Goal: Transaction & Acquisition: Download file/media

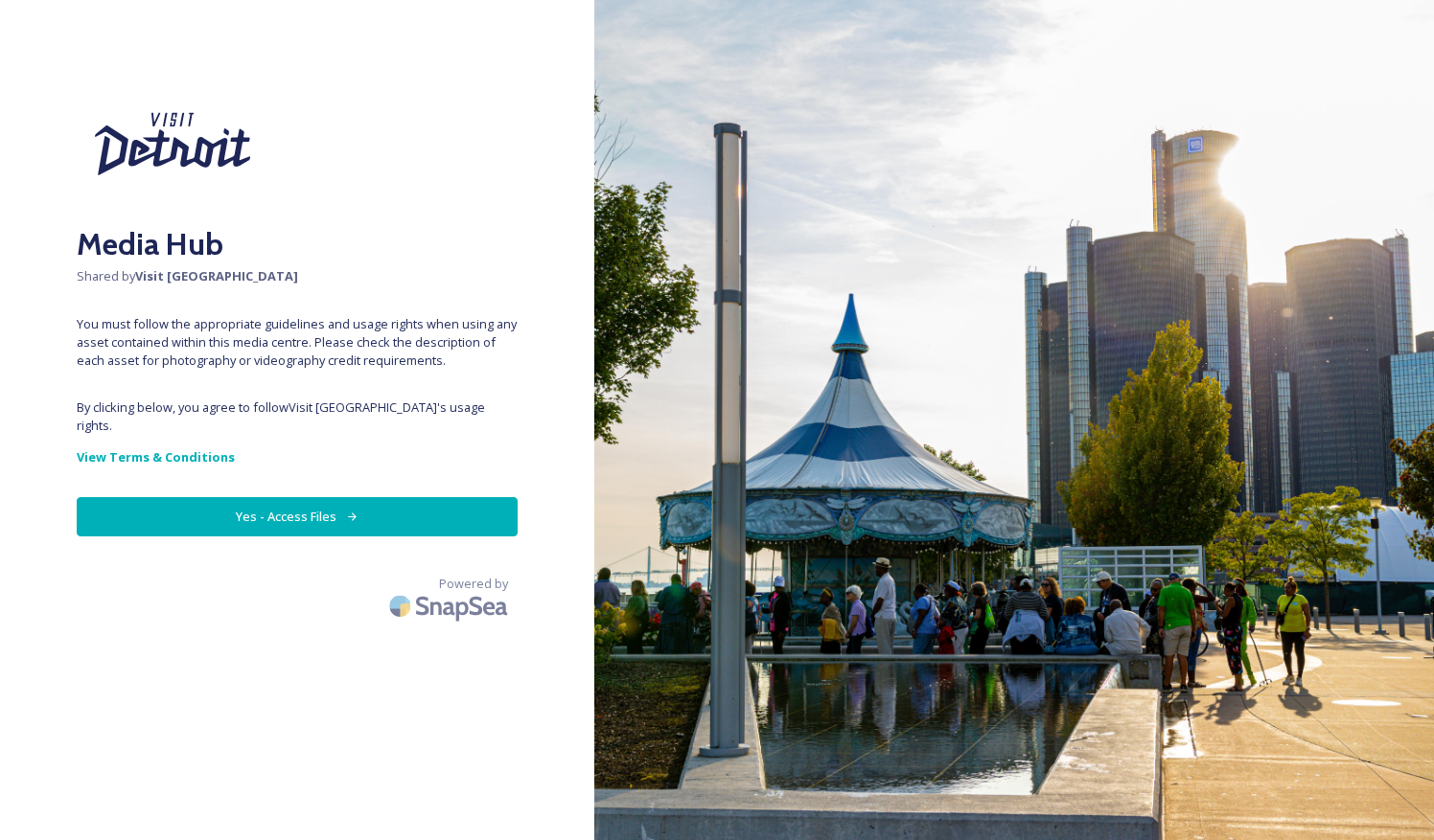
click at [366, 498] on button "Yes - Access Files" at bounding box center [296, 517] width 441 height 39
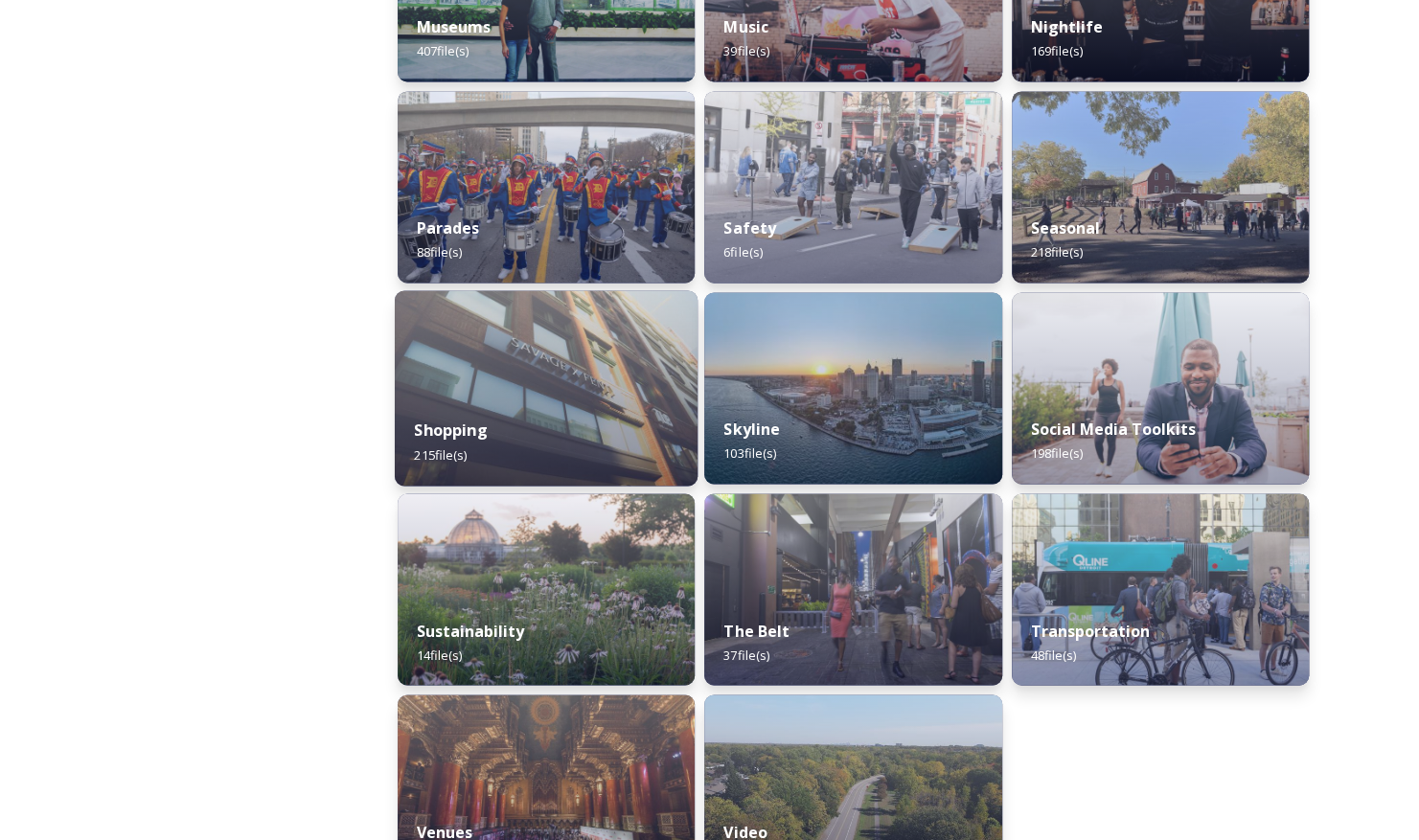
scroll to position [1629, 0]
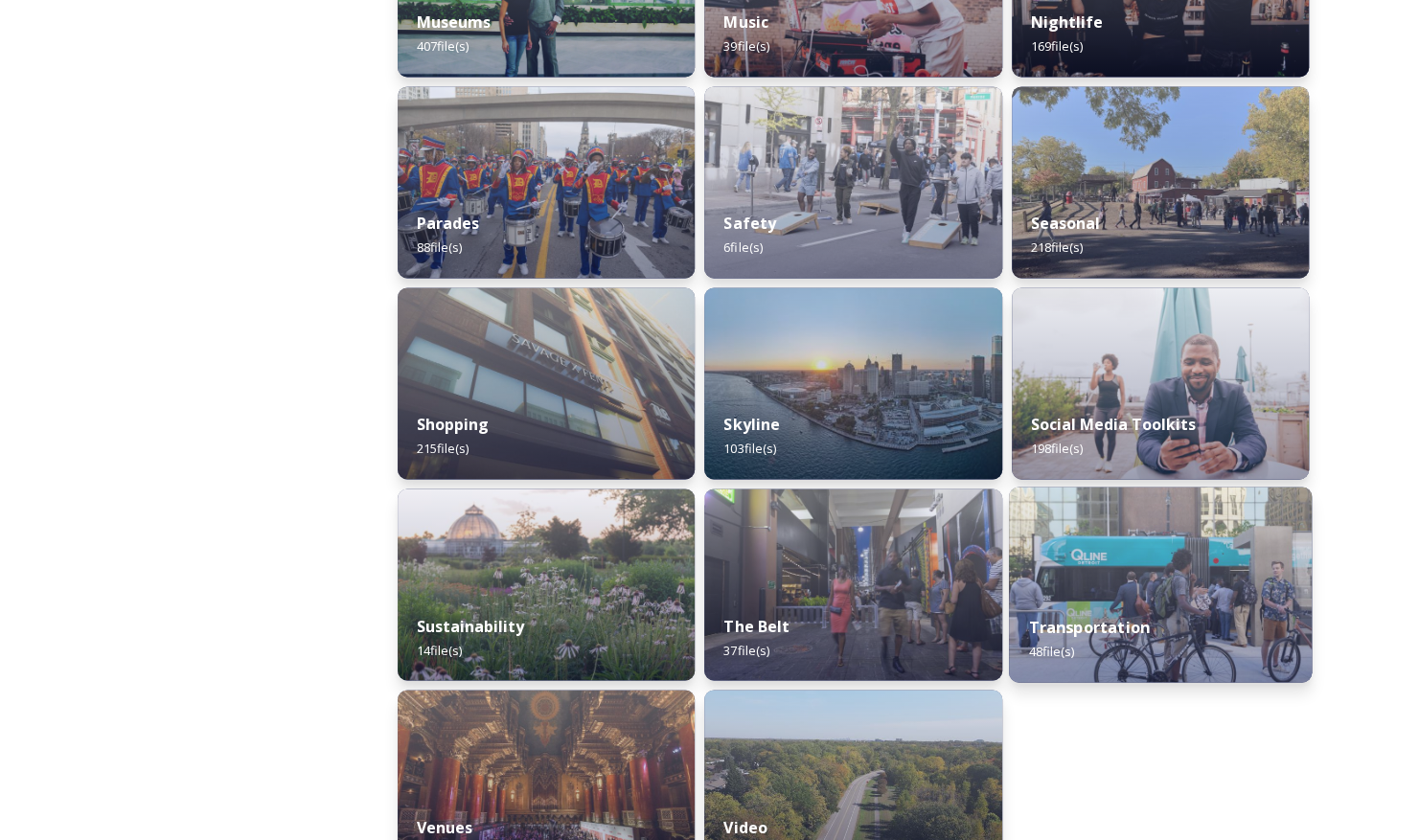
click at [1088, 589] on img at bounding box center [1161, 584] width 304 height 195
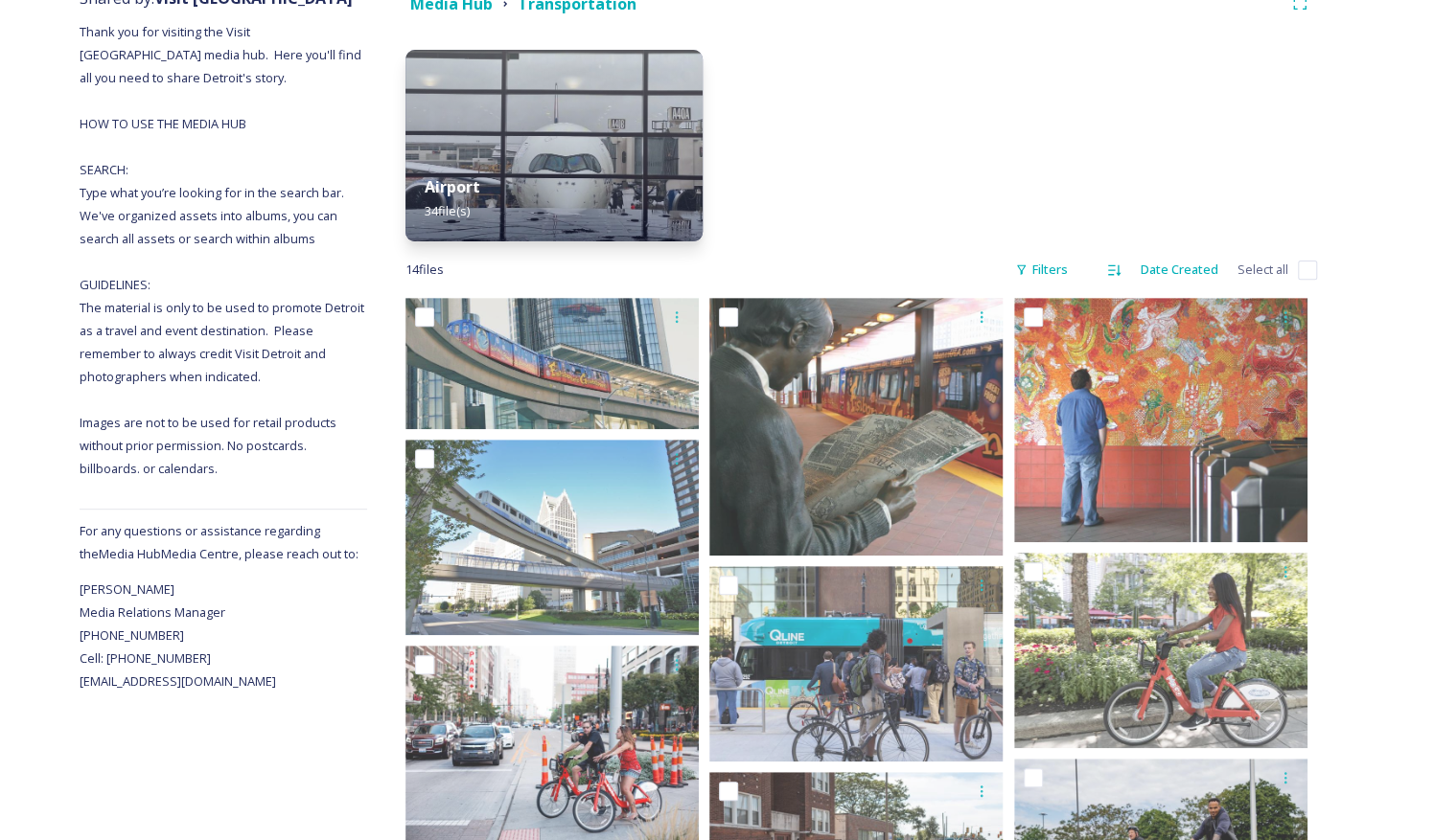
scroll to position [288, 0]
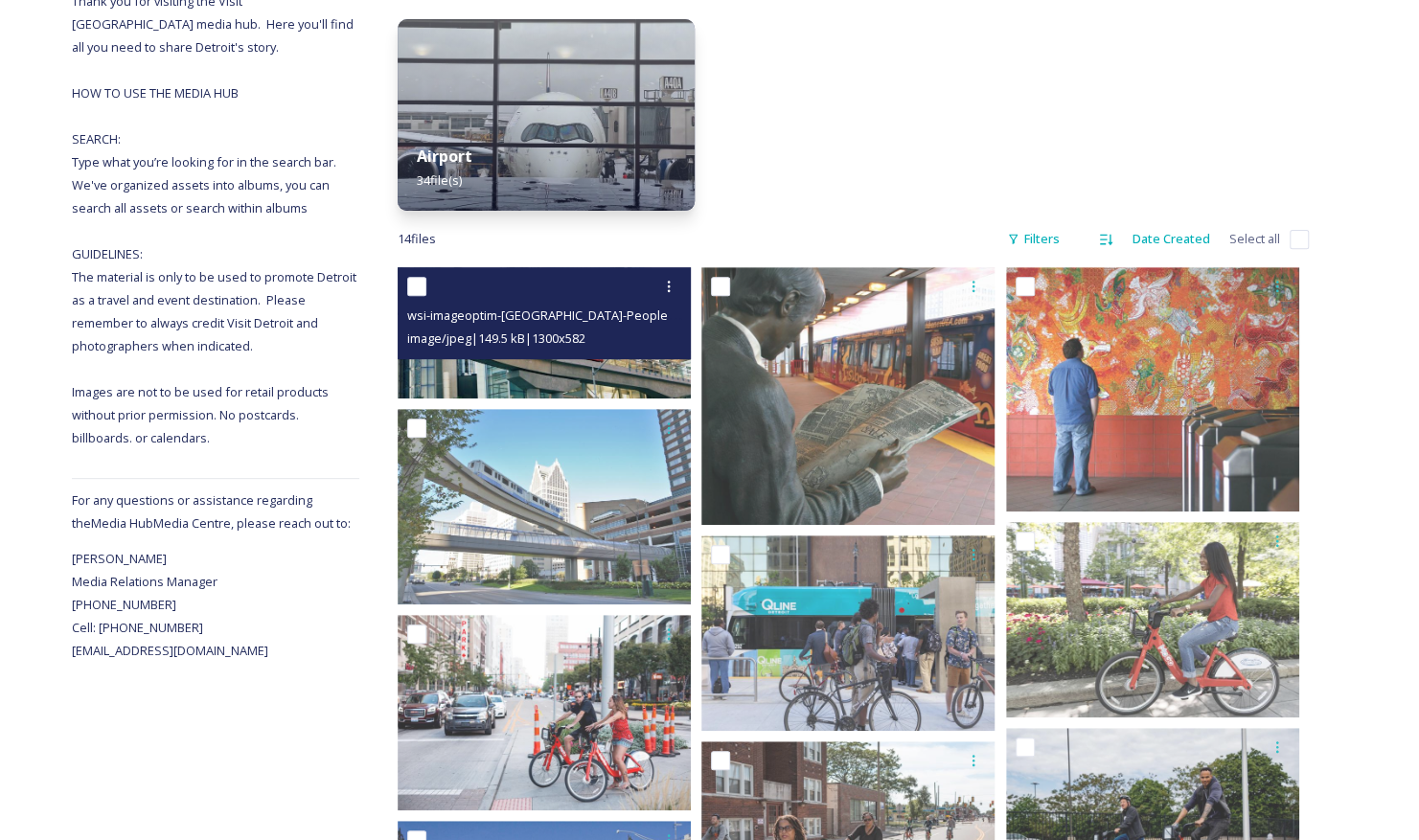
click at [587, 368] on img at bounding box center [544, 333] width 293 height 131
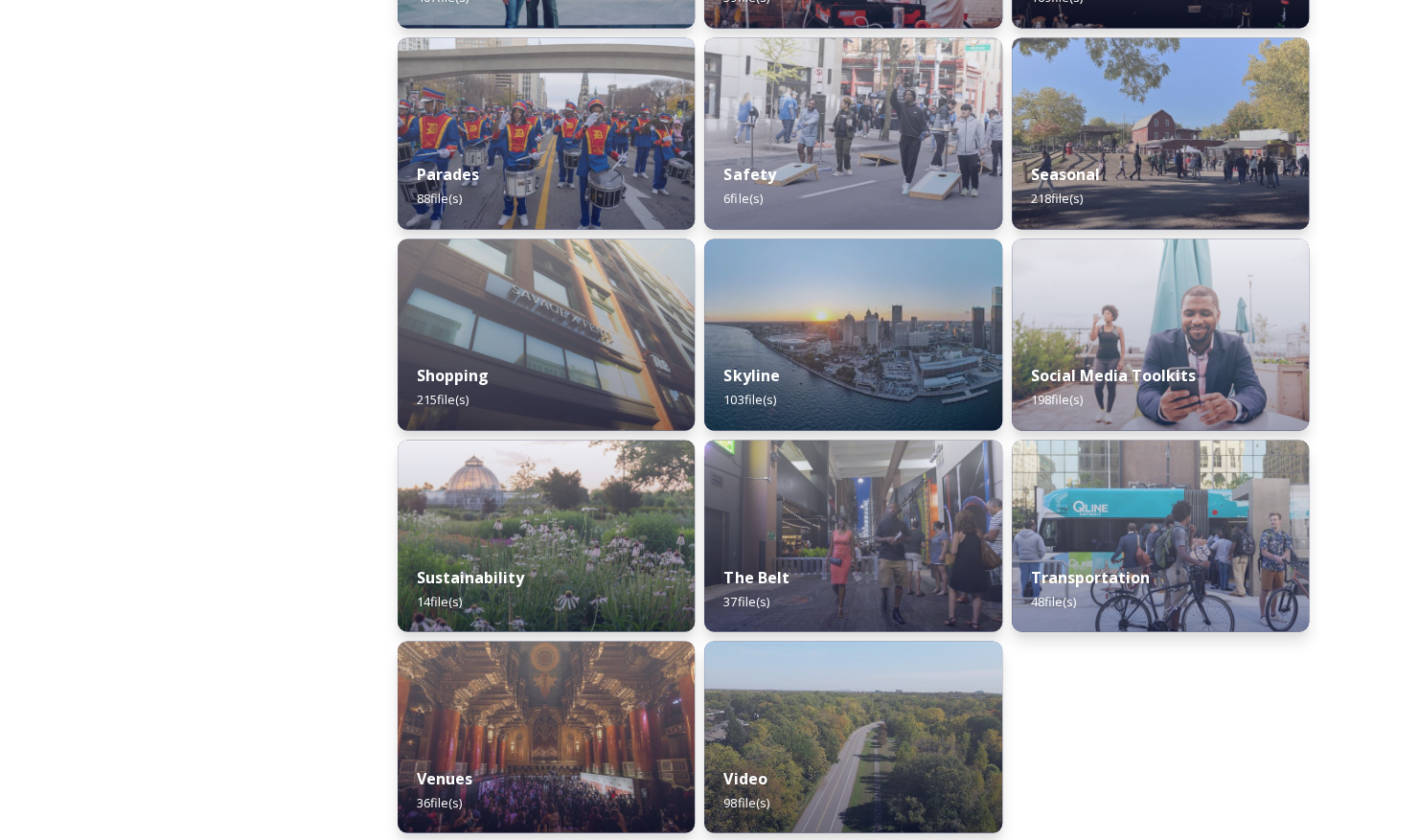
scroll to position [1689, 0]
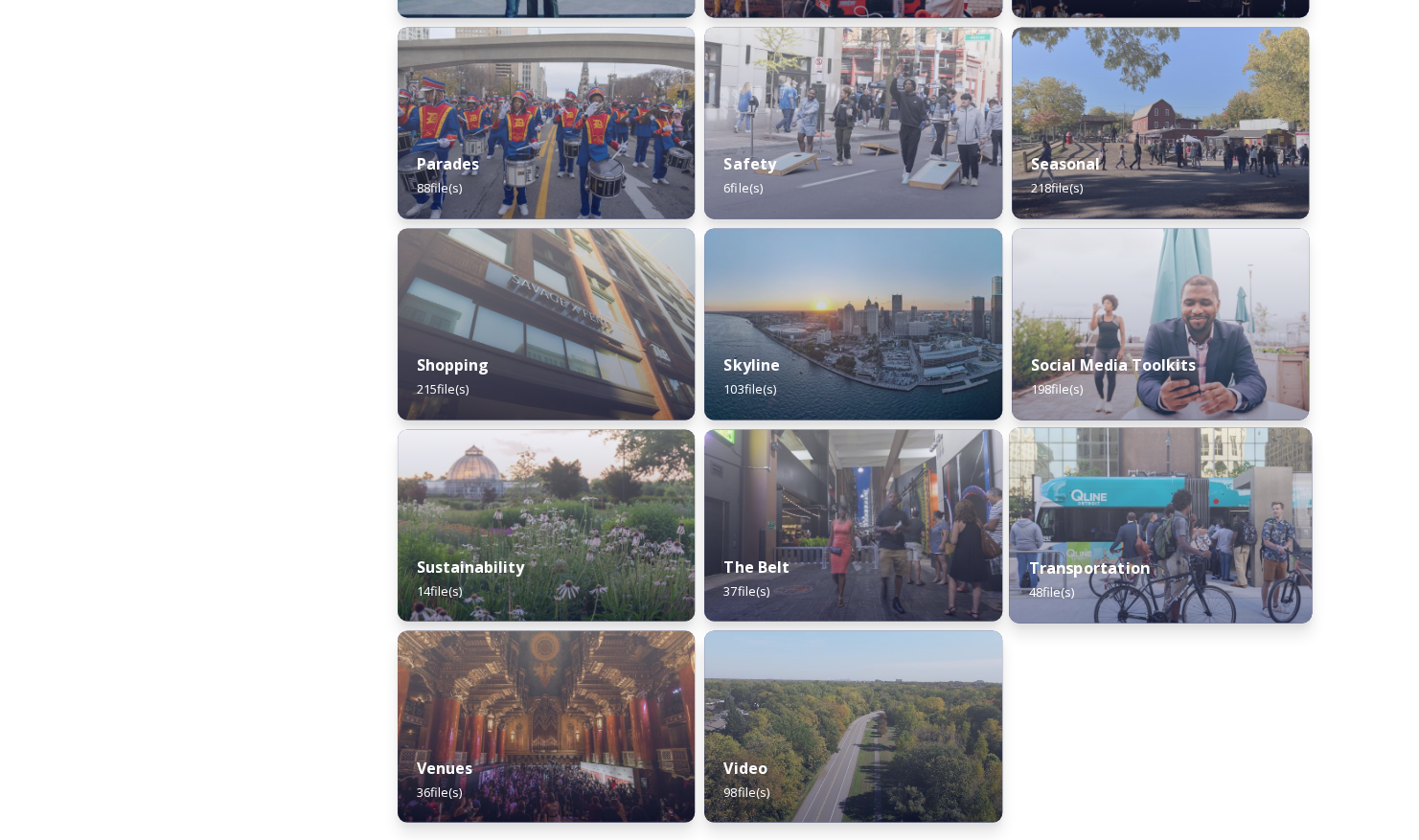
click at [1143, 559] on strong "Transportation" at bounding box center [1088, 566] width 121 height 21
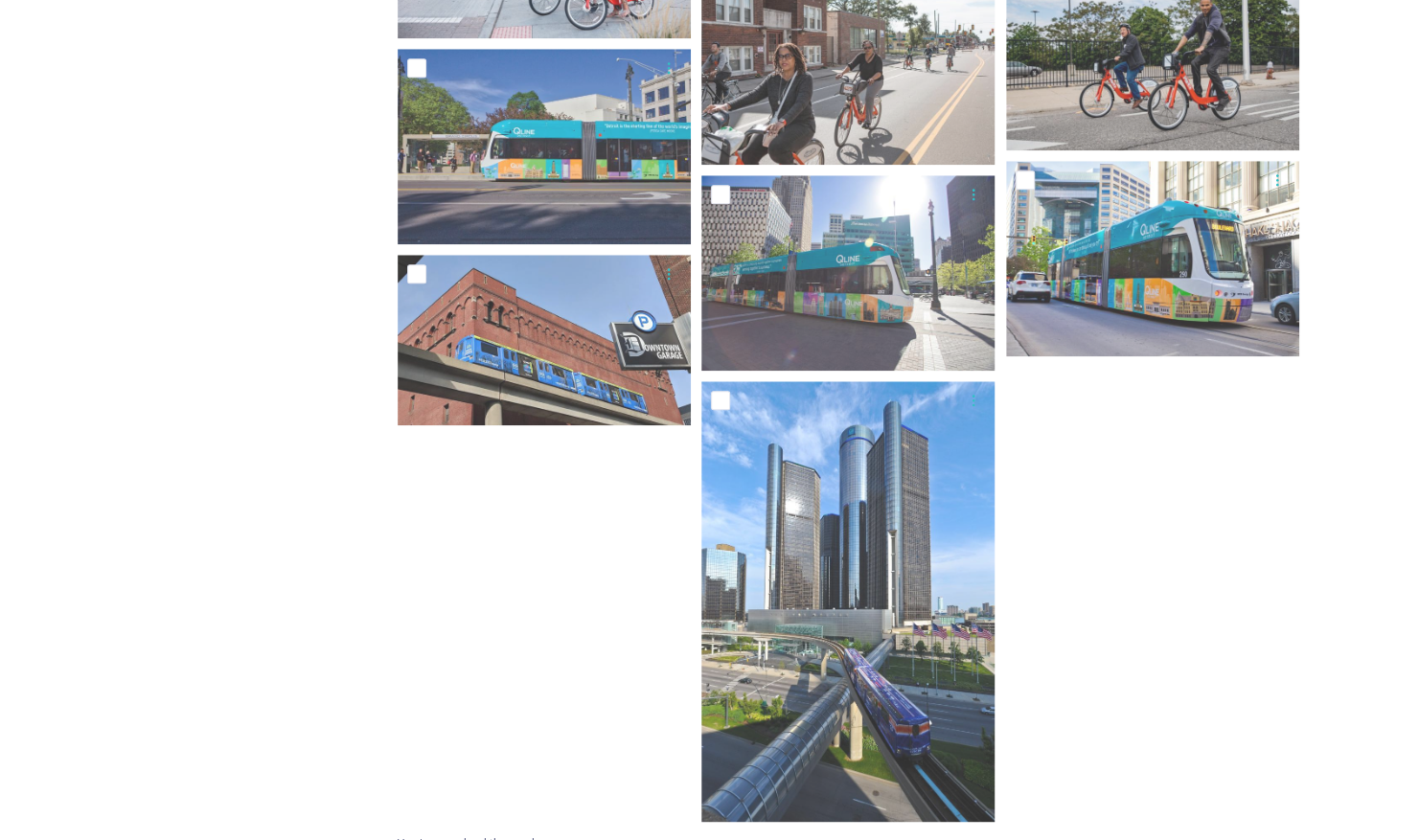
scroll to position [1082, 0]
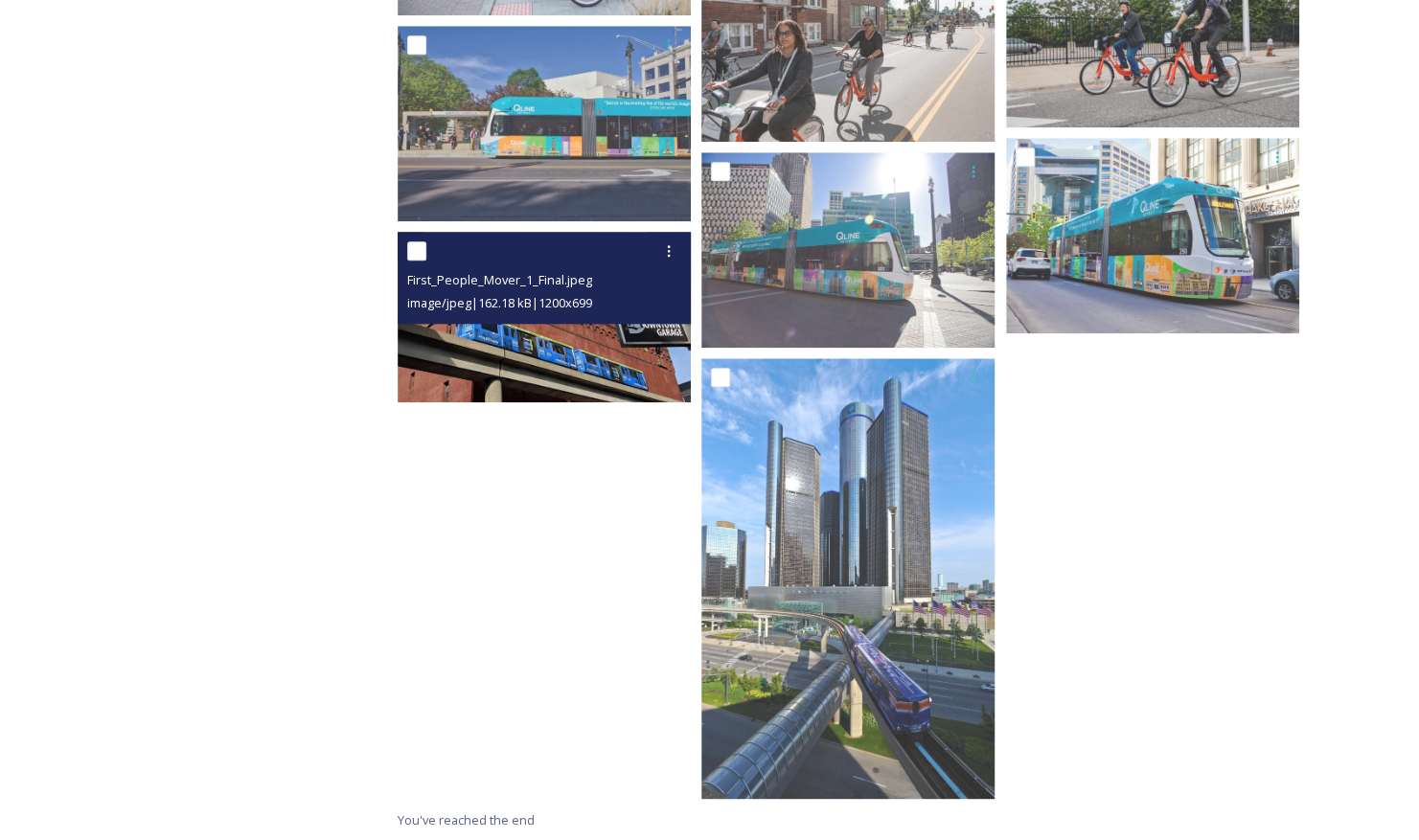
click at [486, 361] on img at bounding box center [544, 317] width 293 height 171
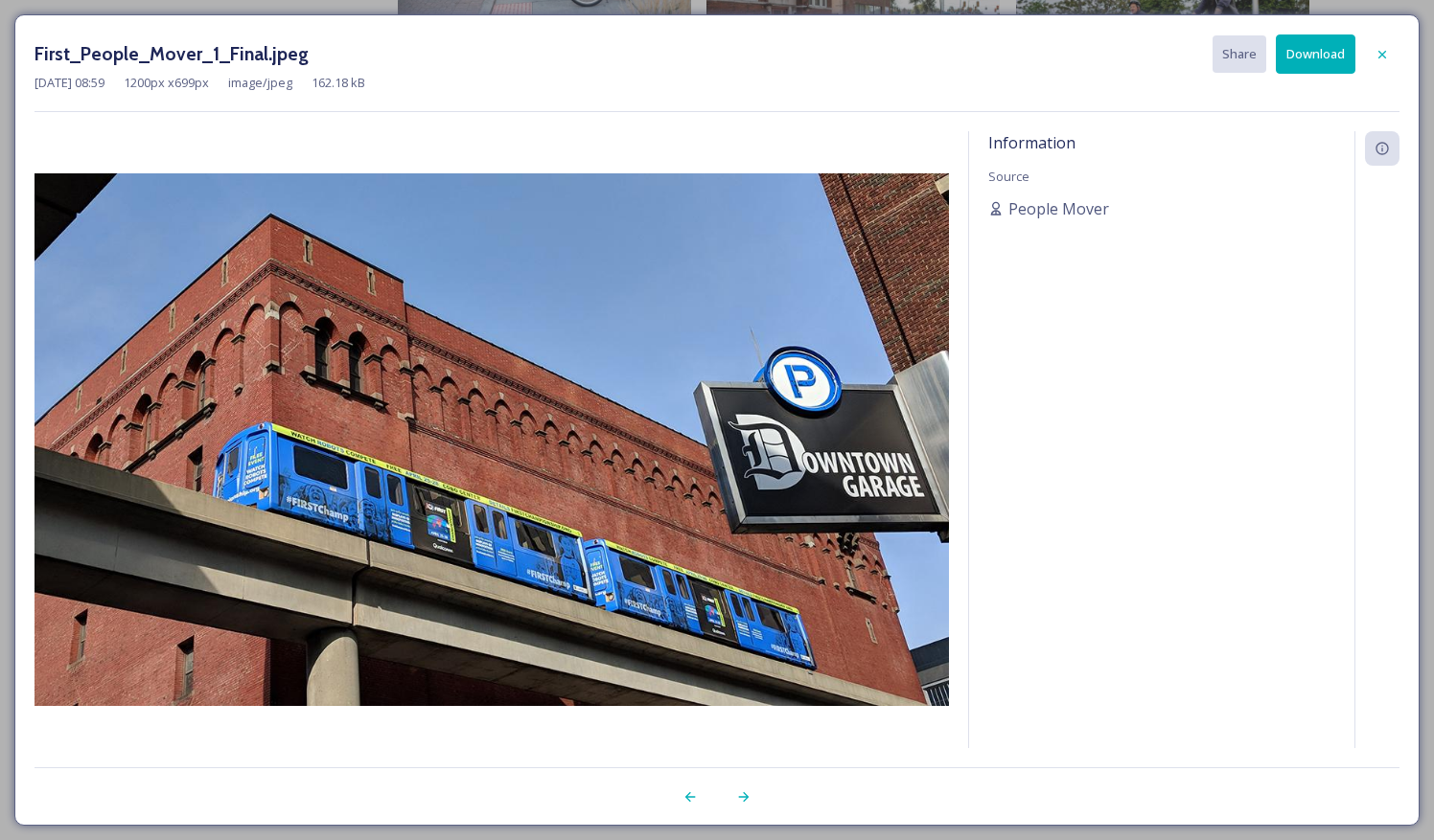
click at [1305, 49] on button "Download" at bounding box center [1315, 54] width 80 height 39
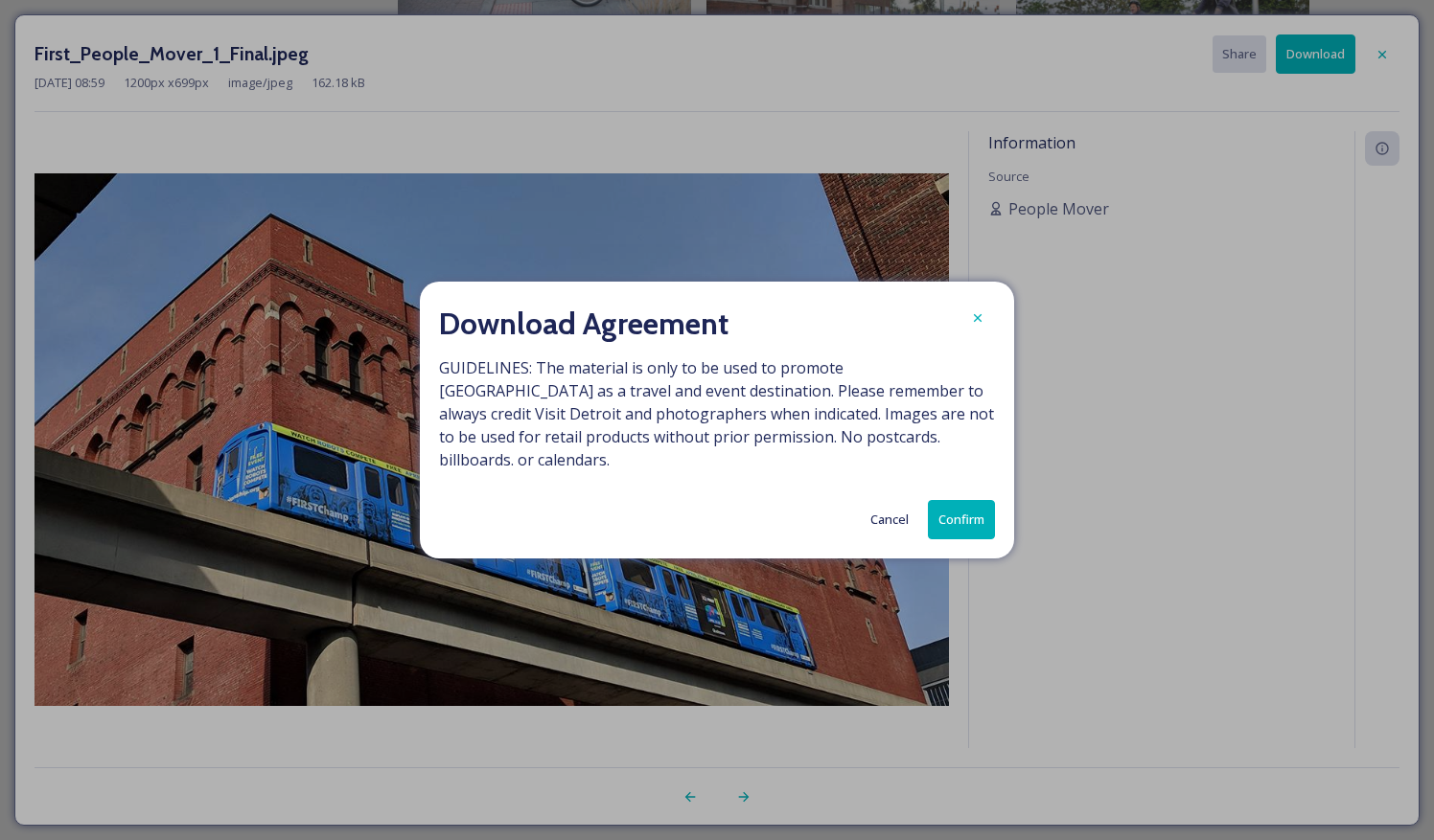
click at [969, 513] on button "Confirm" at bounding box center [961, 520] width 67 height 39
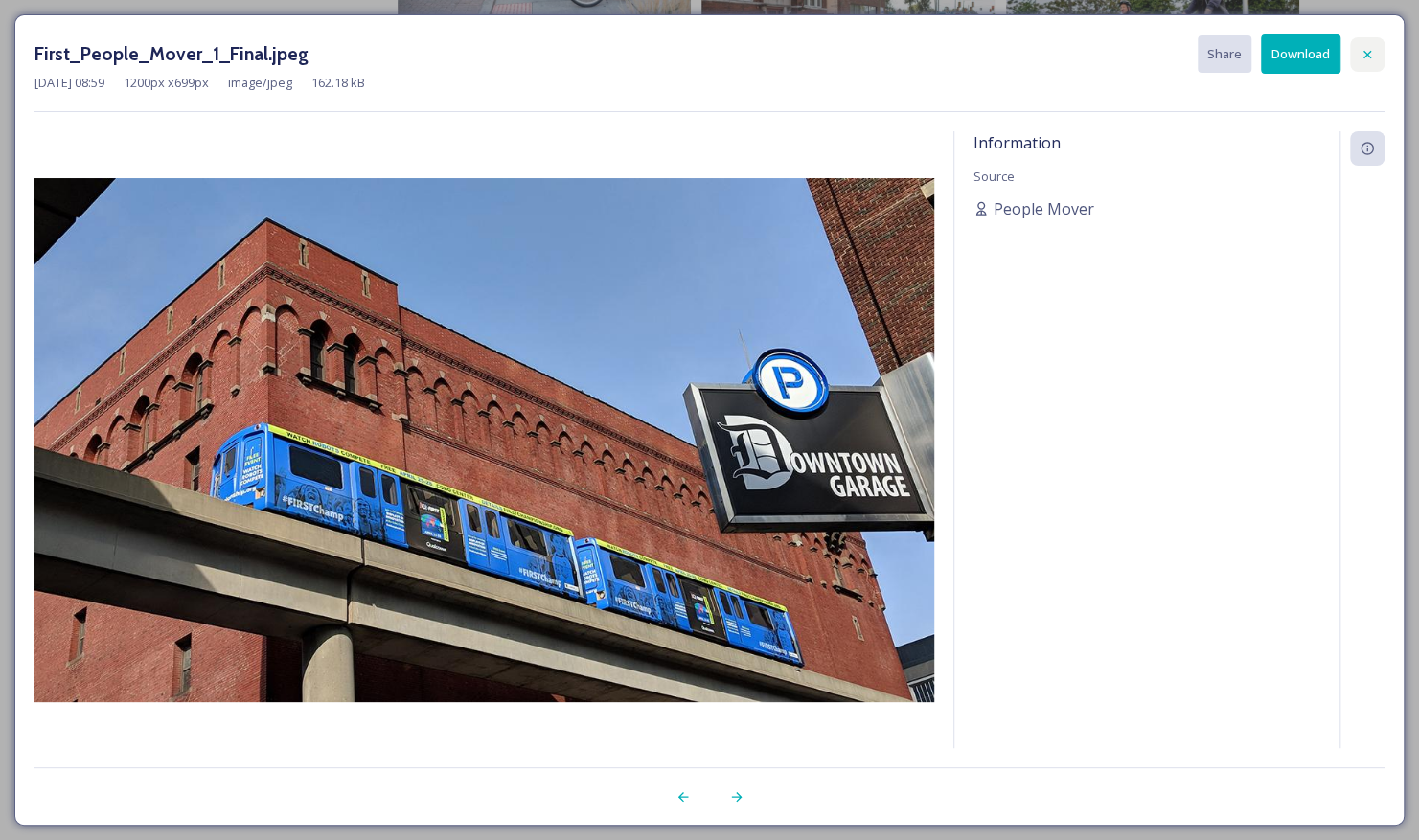
click at [1360, 58] on icon at bounding box center [1368, 55] width 16 height 16
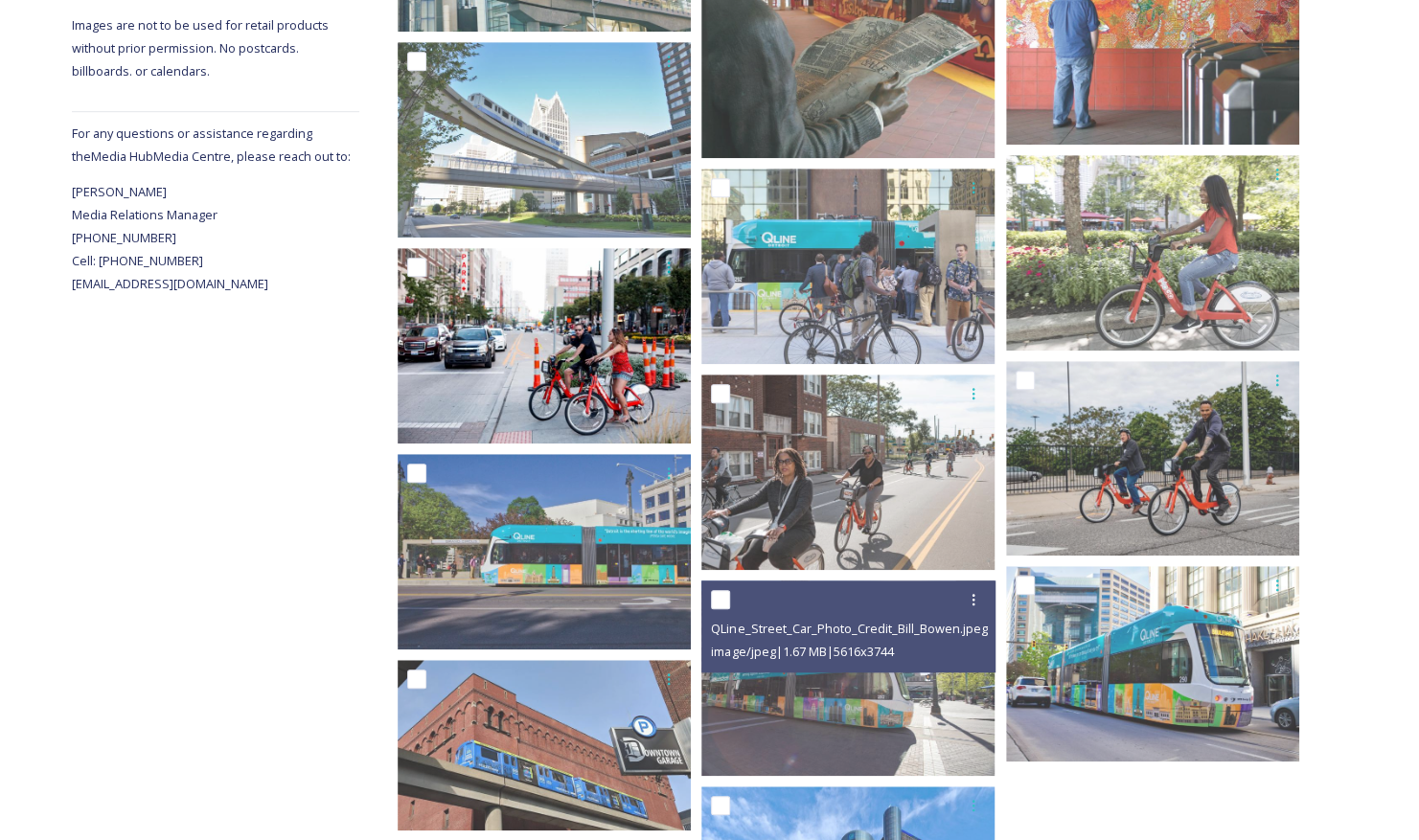
scroll to position [604, 0]
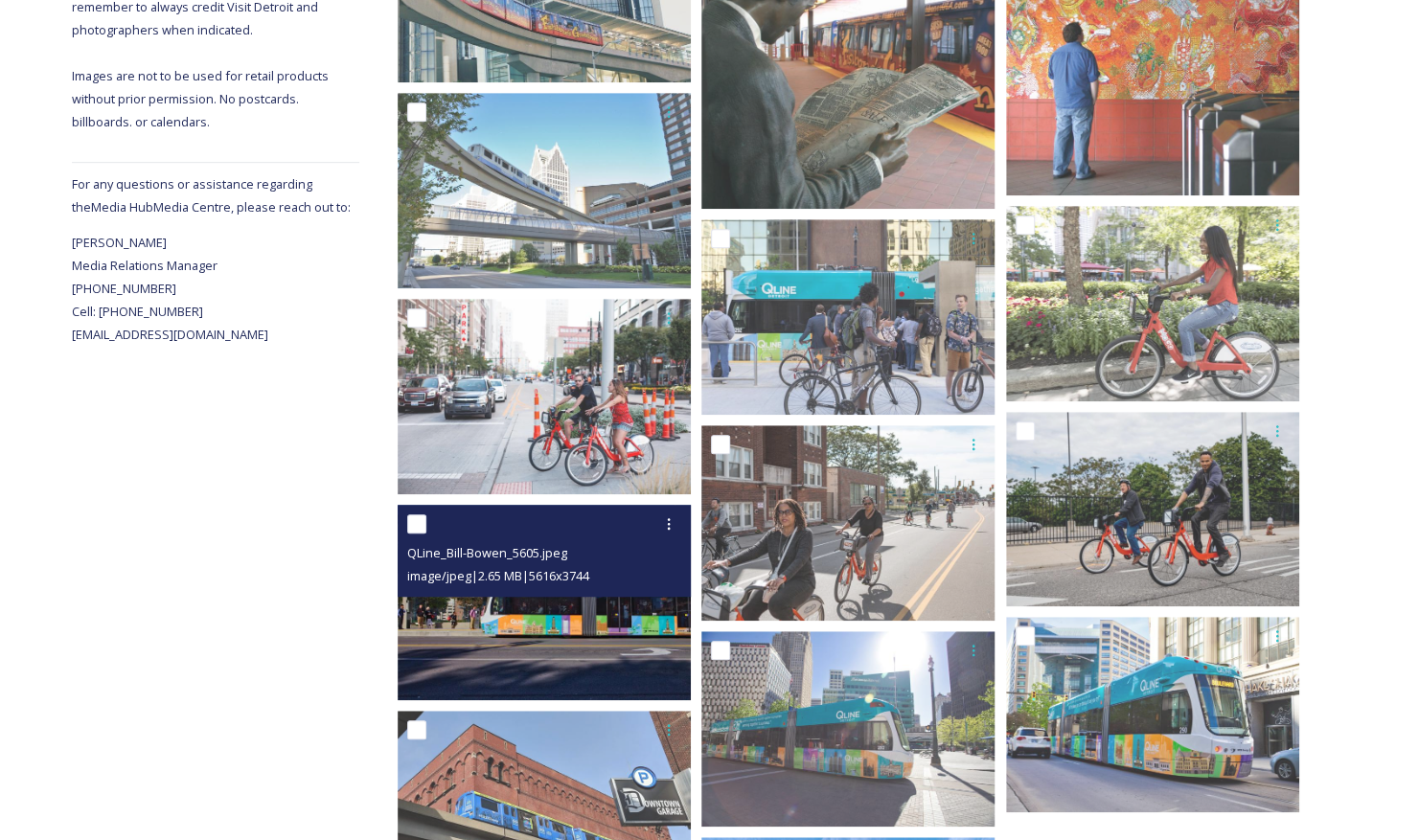
click at [527, 642] on img at bounding box center [544, 603] width 293 height 195
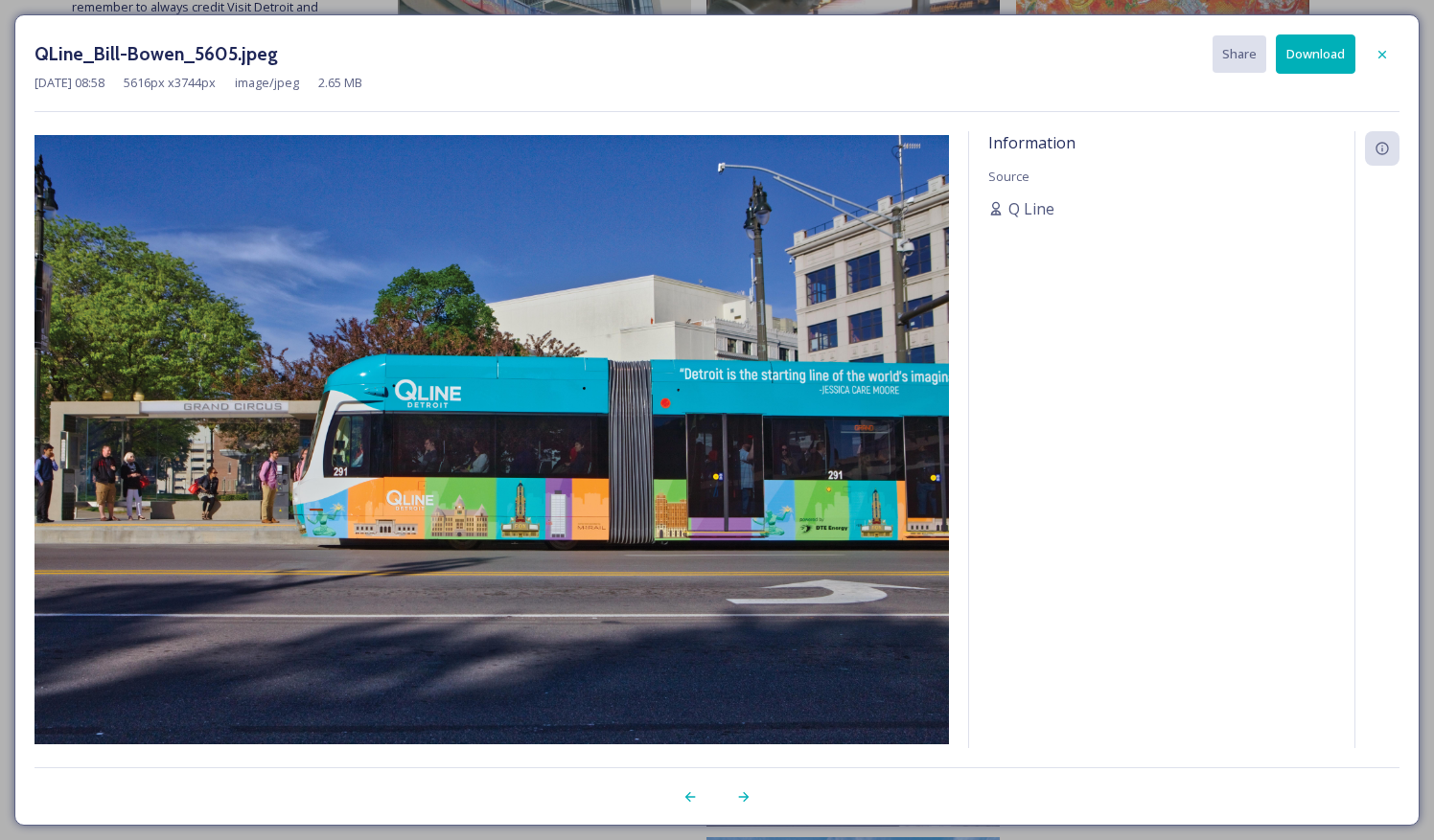
click at [1324, 59] on button "Download" at bounding box center [1315, 54] width 80 height 39
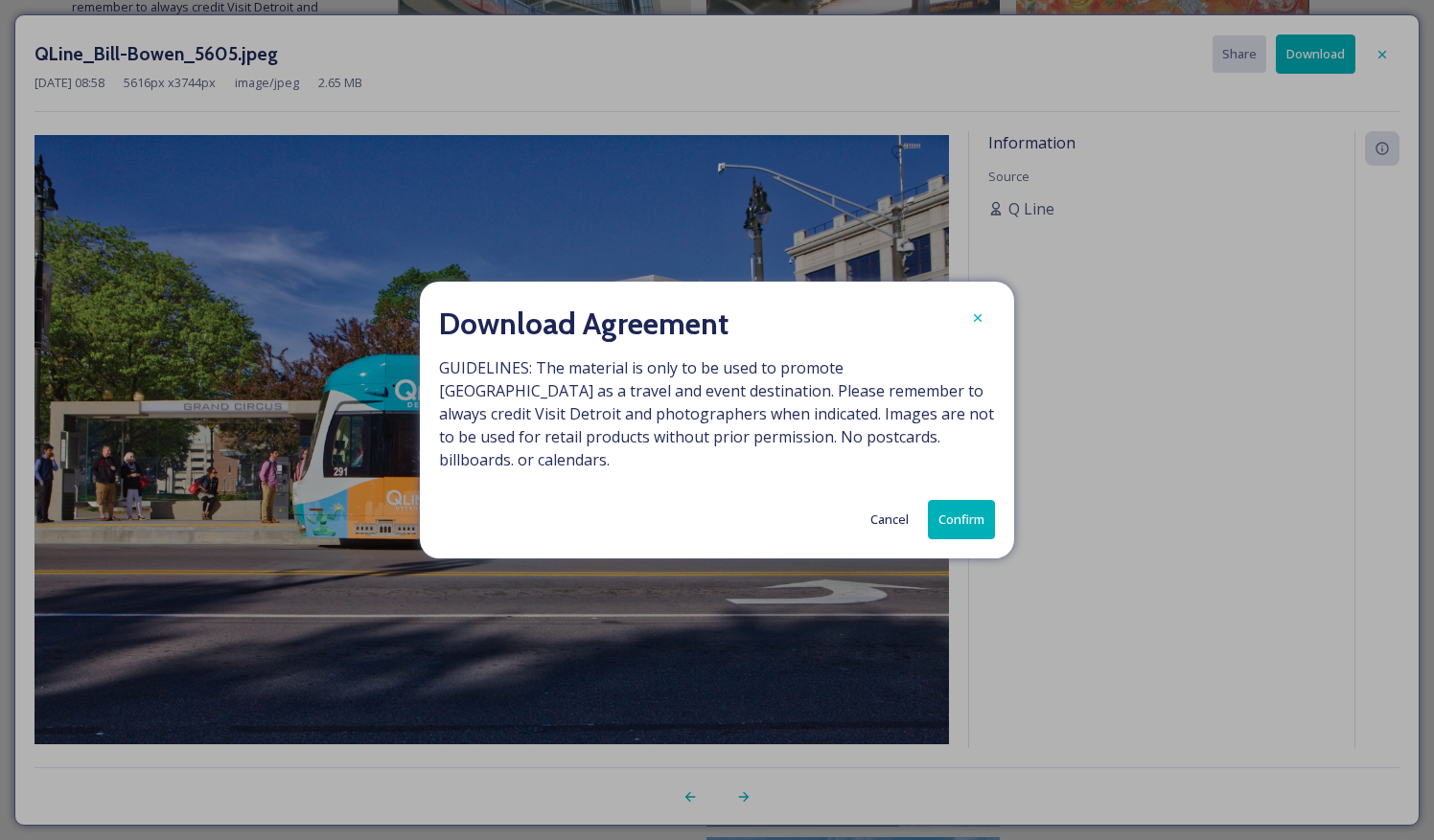
click at [967, 501] on button "Confirm" at bounding box center [961, 520] width 67 height 39
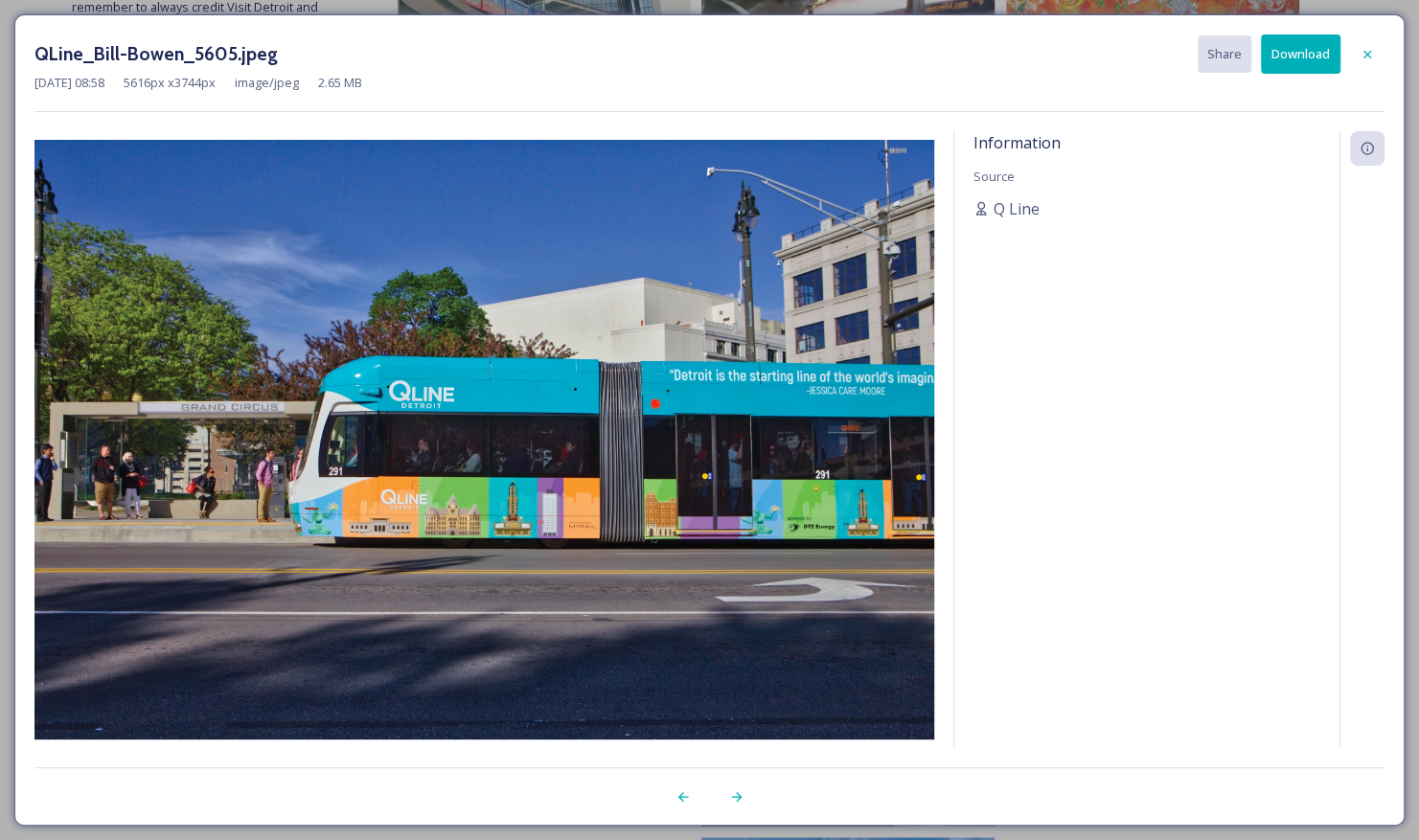
click at [1365, 43] on div at bounding box center [1367, 54] width 34 height 34
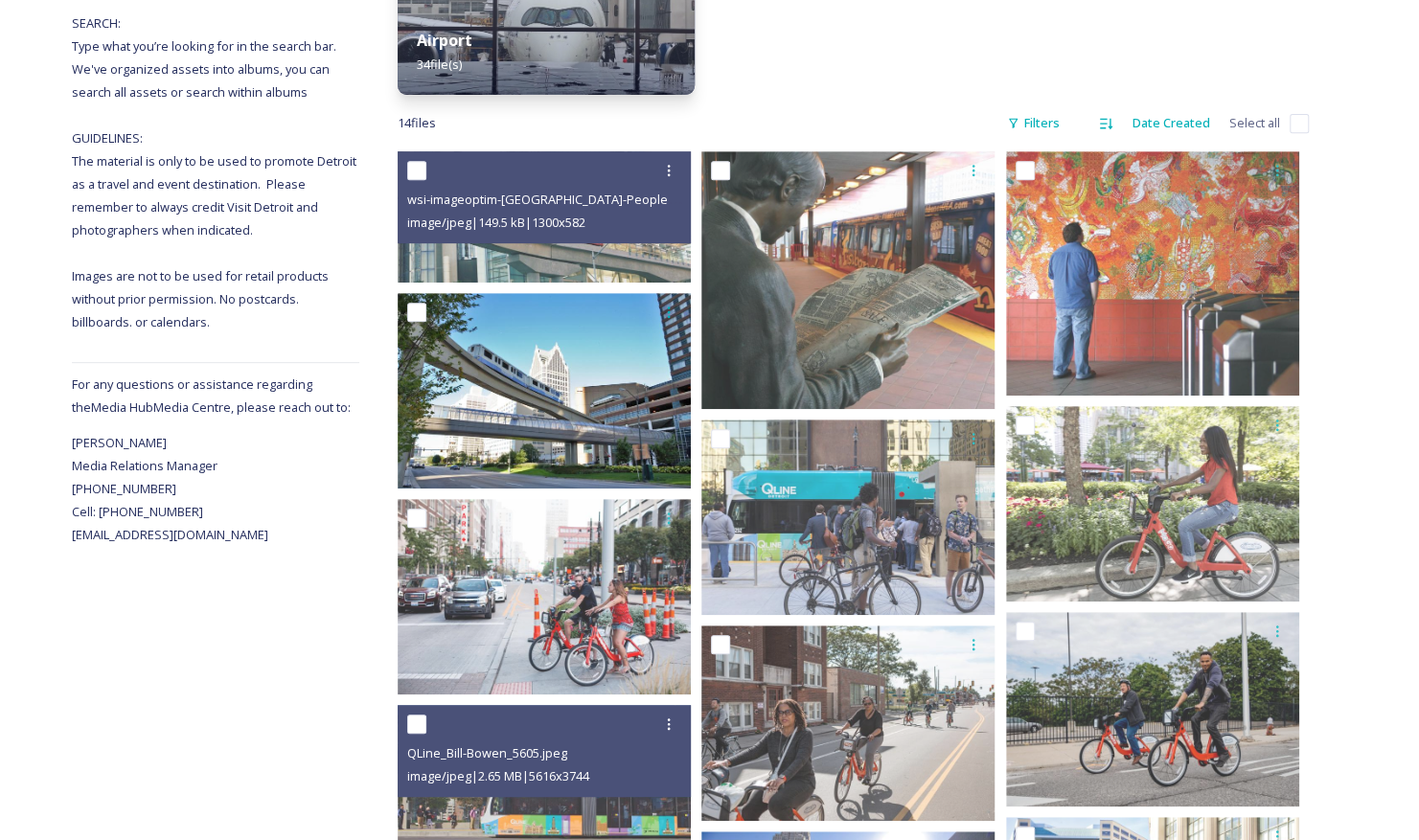
scroll to position [316, 0]
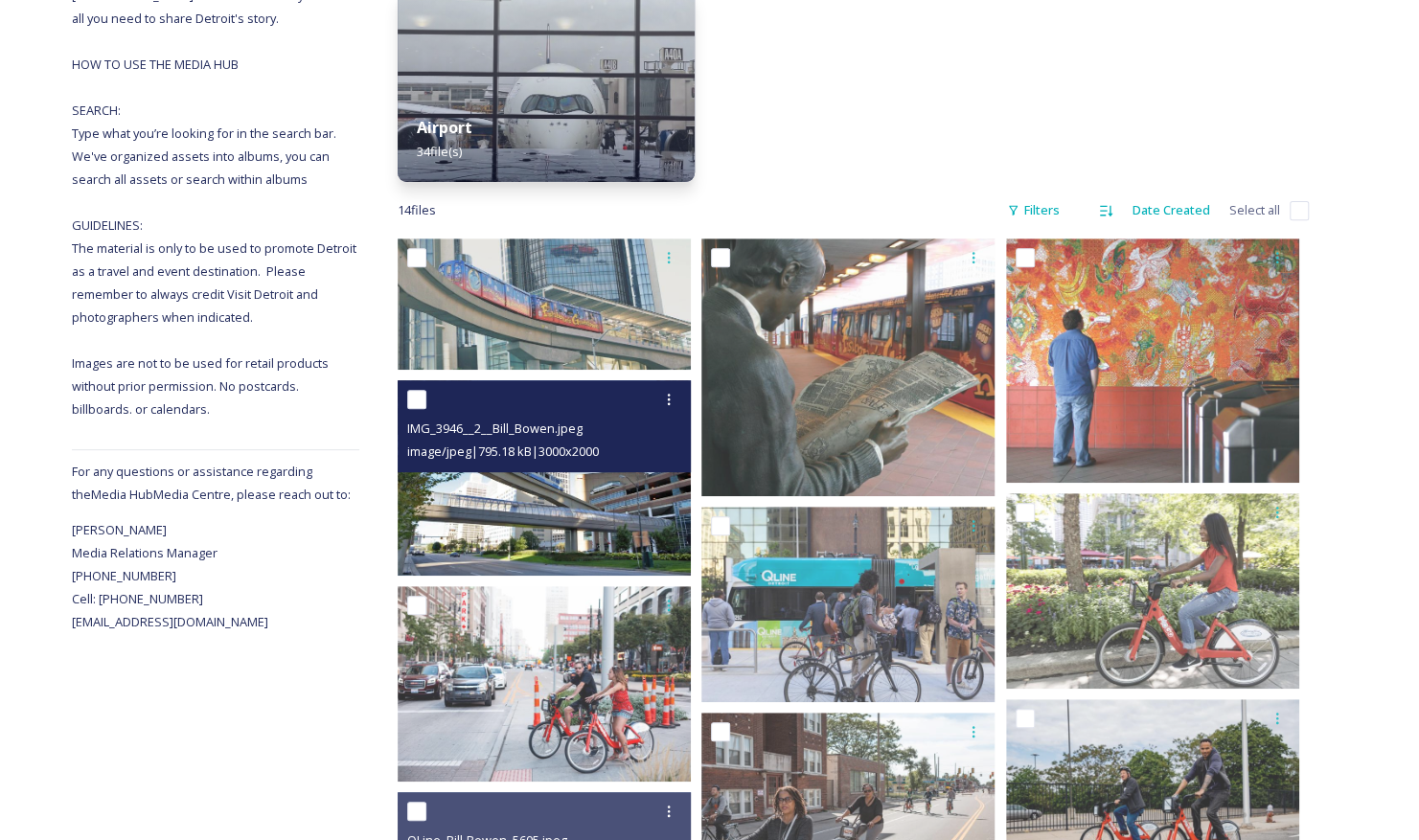
click at [593, 533] on img at bounding box center [544, 478] width 293 height 195
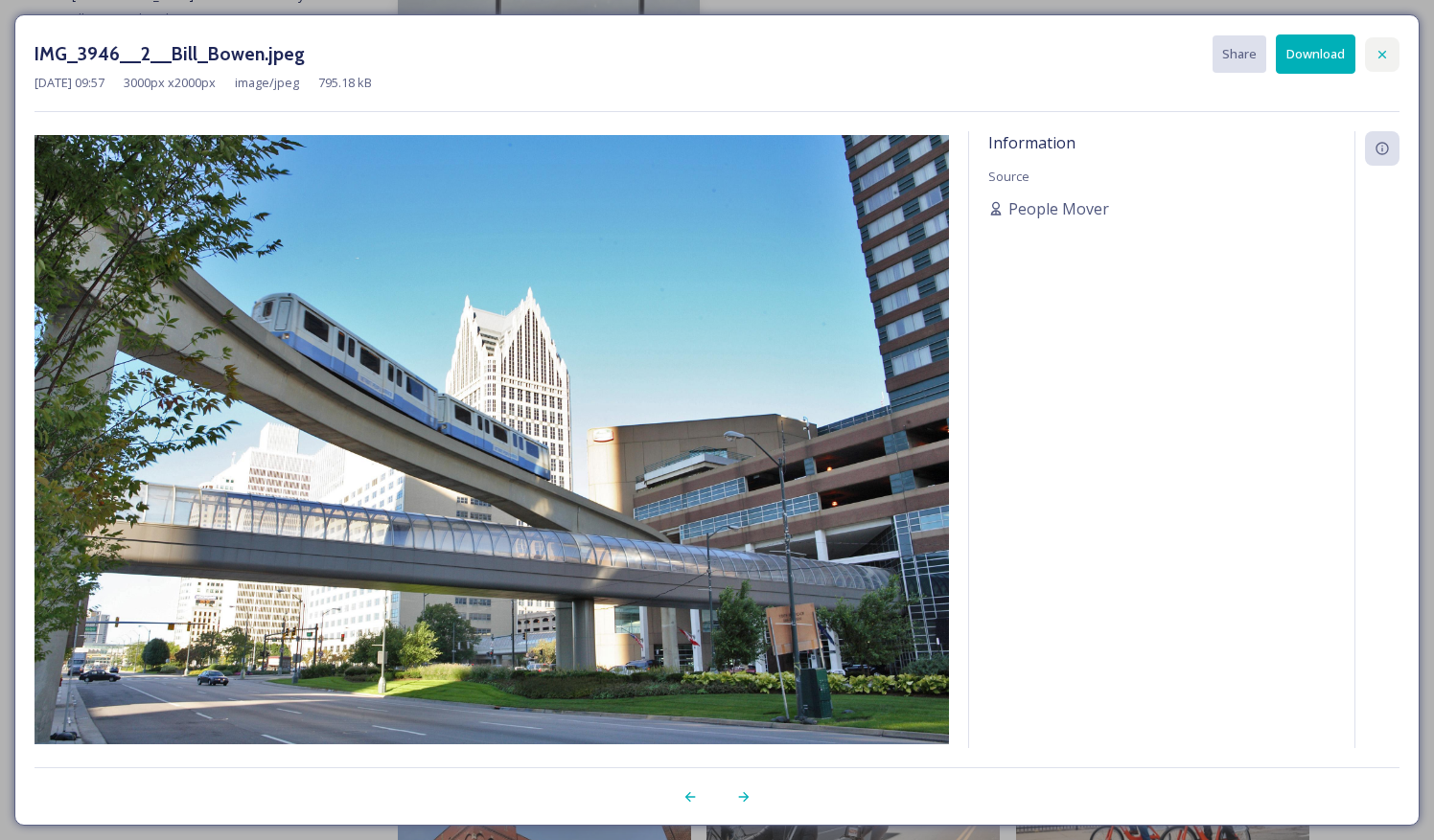
click at [1378, 58] on icon at bounding box center [1382, 55] width 16 height 16
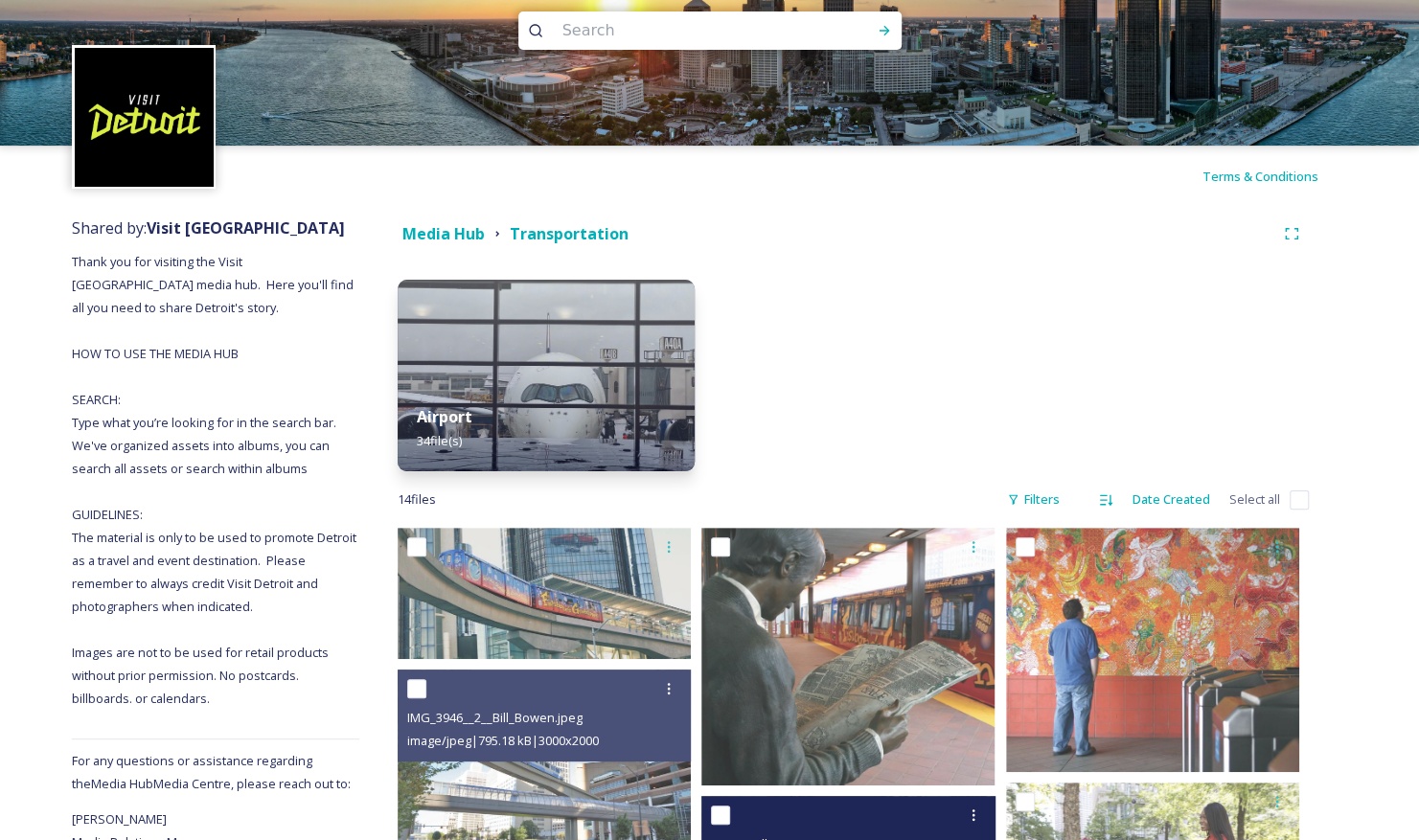
scroll to position [0, 0]
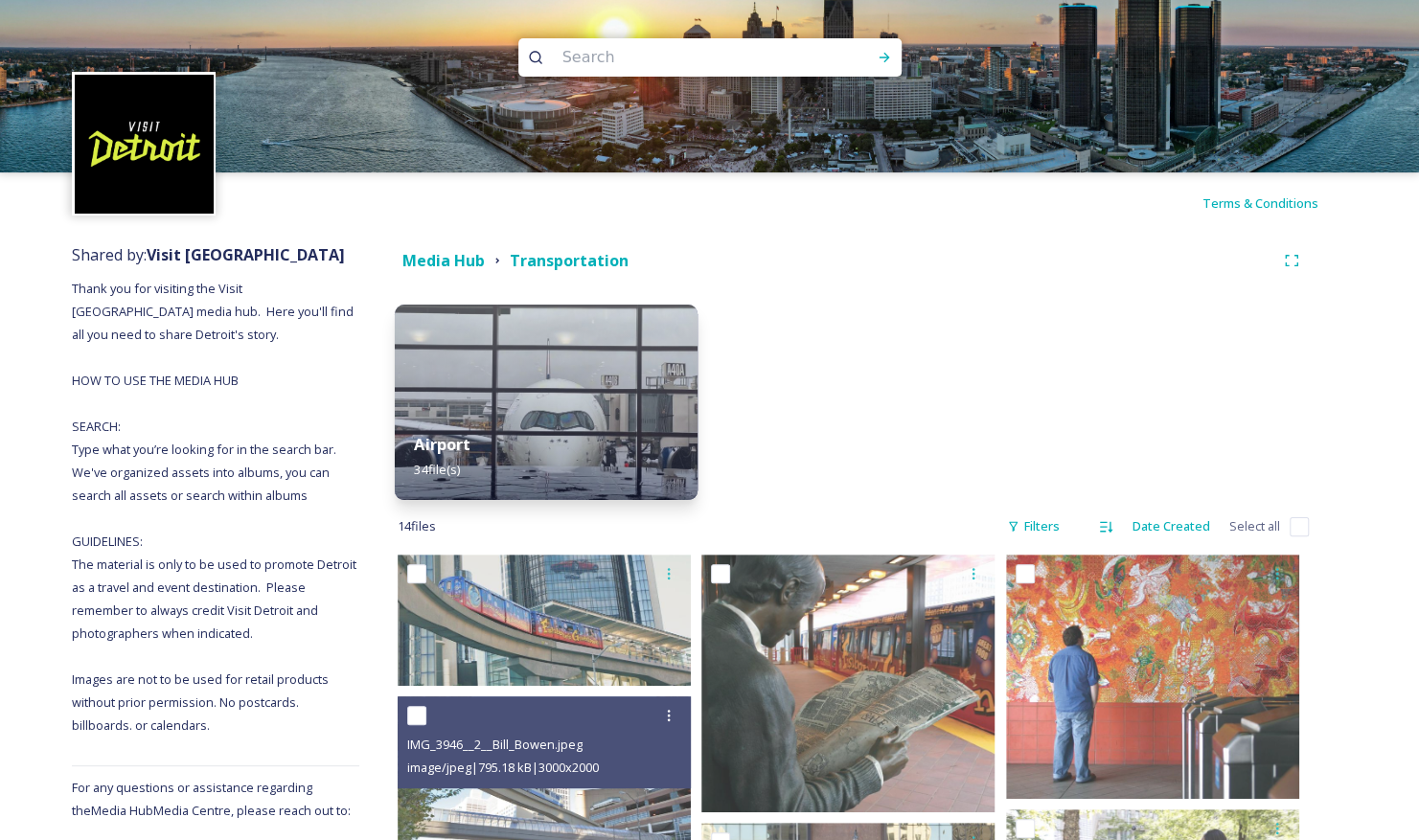
click at [646, 394] on img at bounding box center [547, 402] width 304 height 195
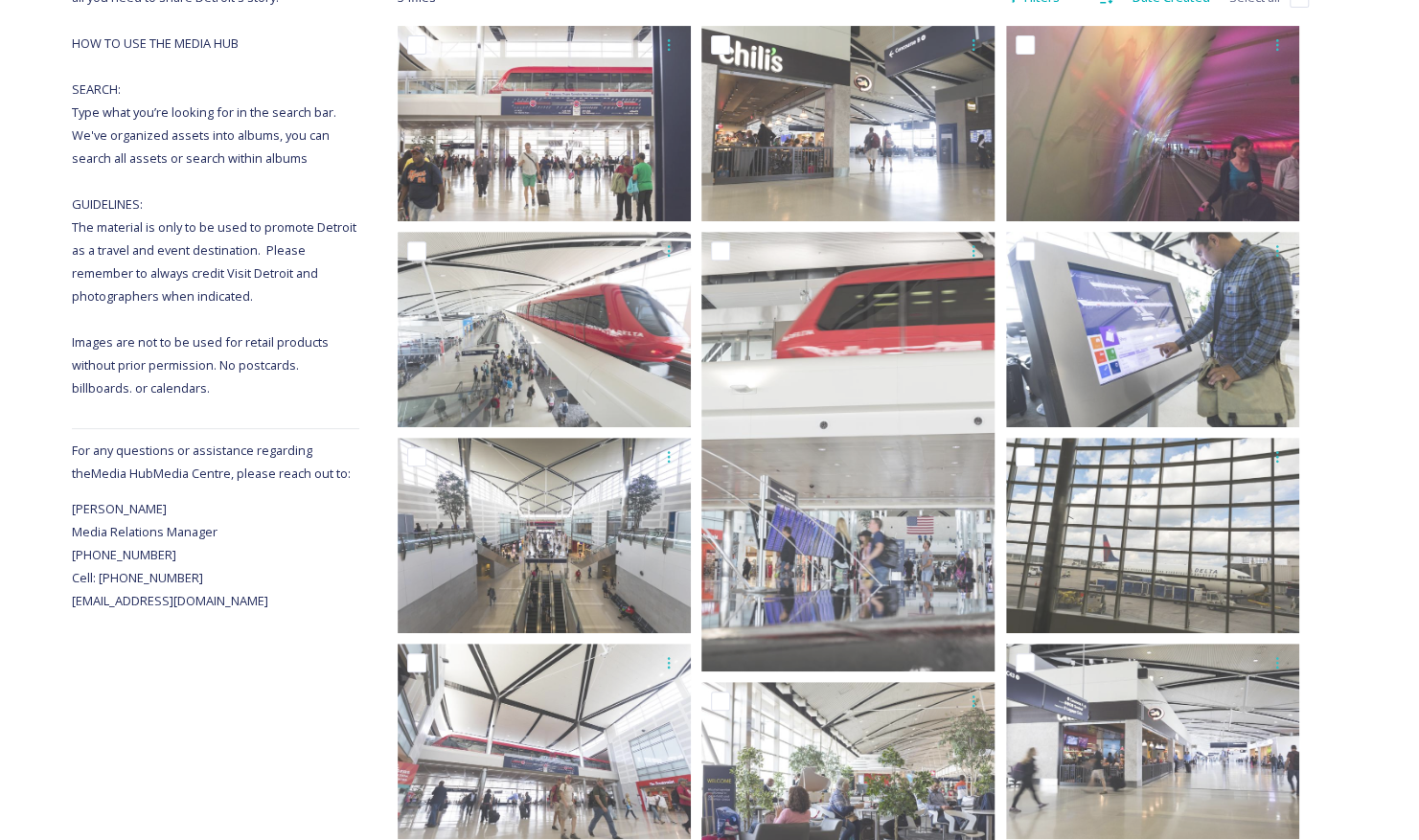
scroll to position [297, 0]
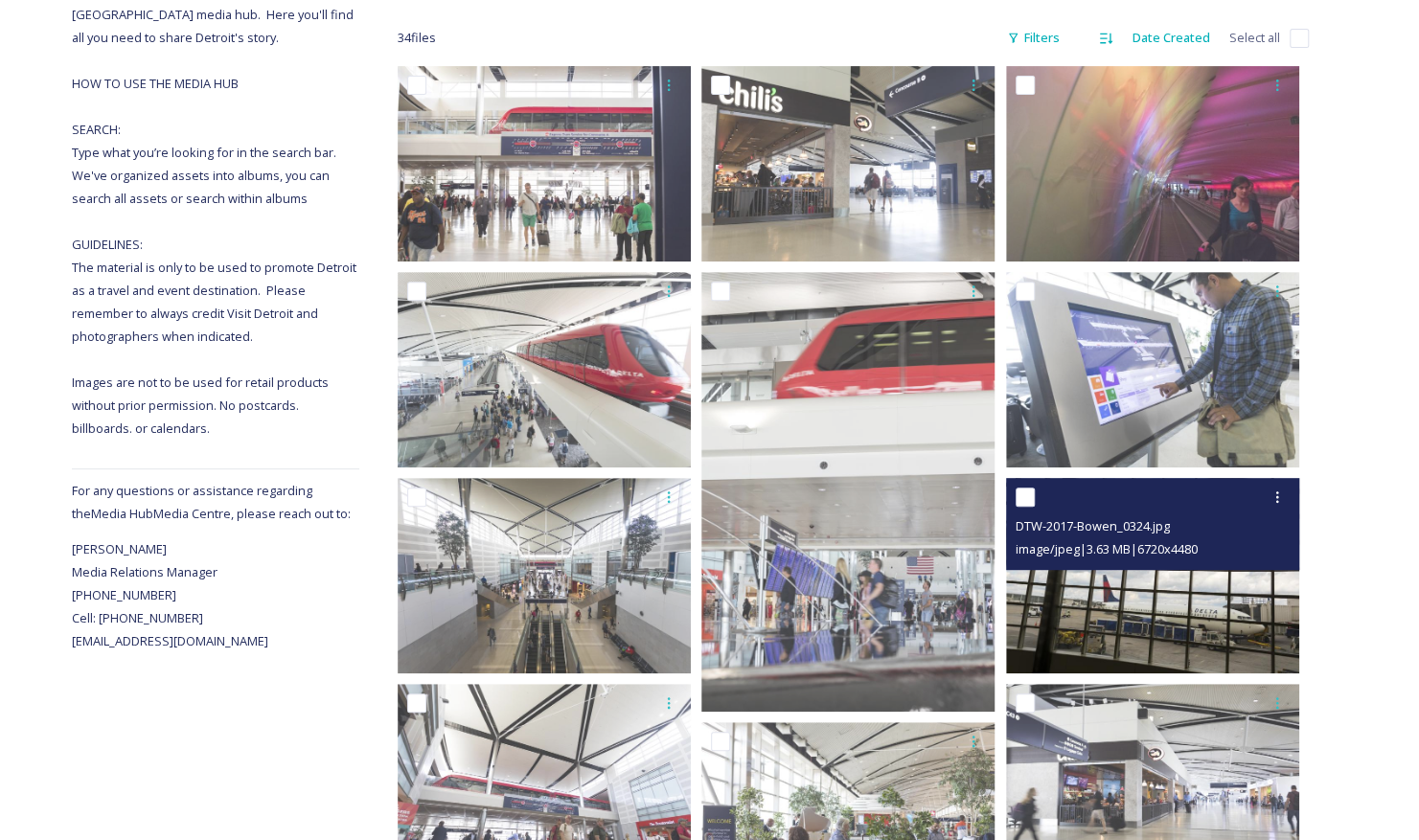
click at [1124, 595] on img at bounding box center [1152, 575] width 293 height 195
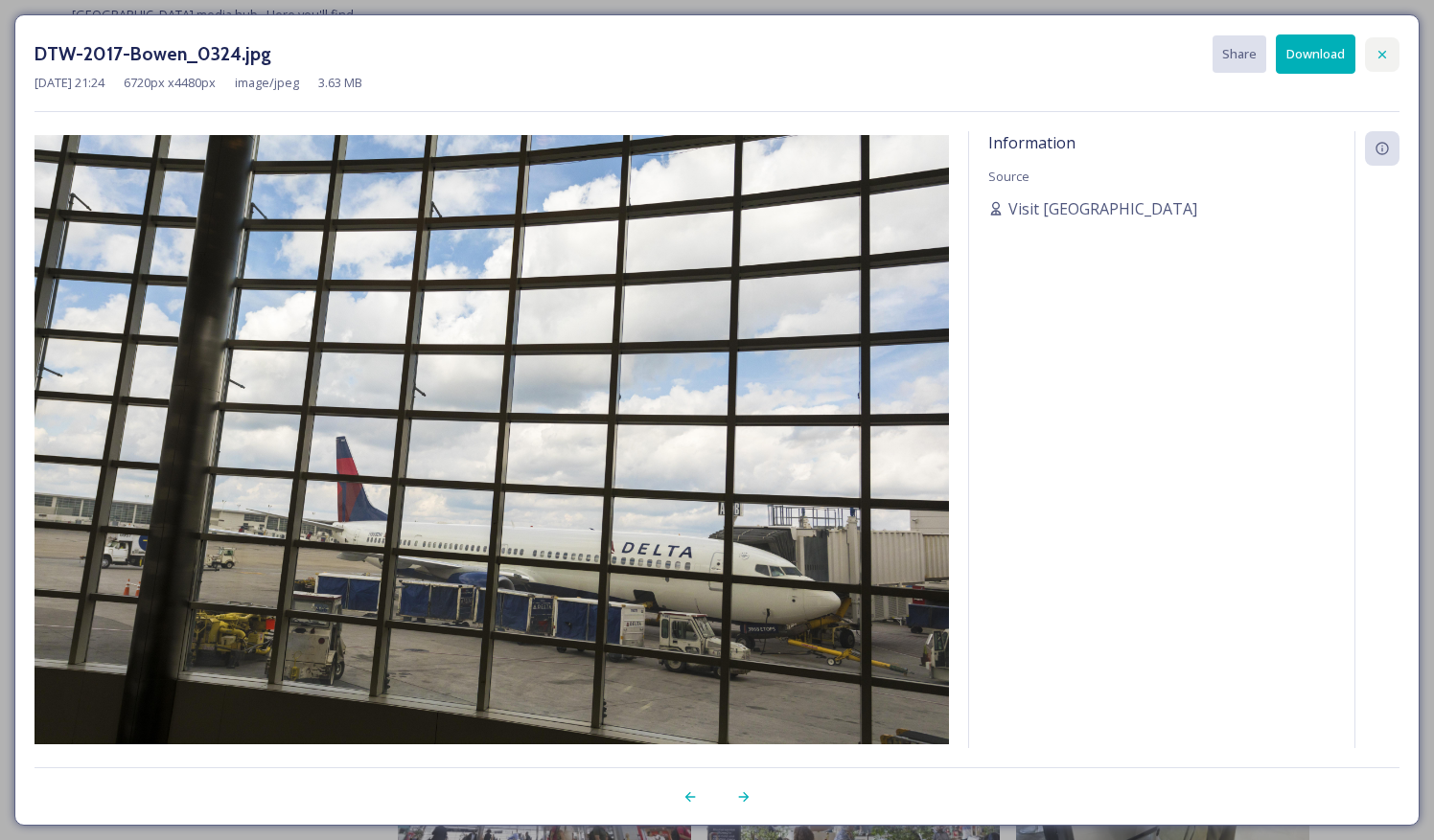
click at [1379, 47] on icon at bounding box center [1382, 55] width 16 height 16
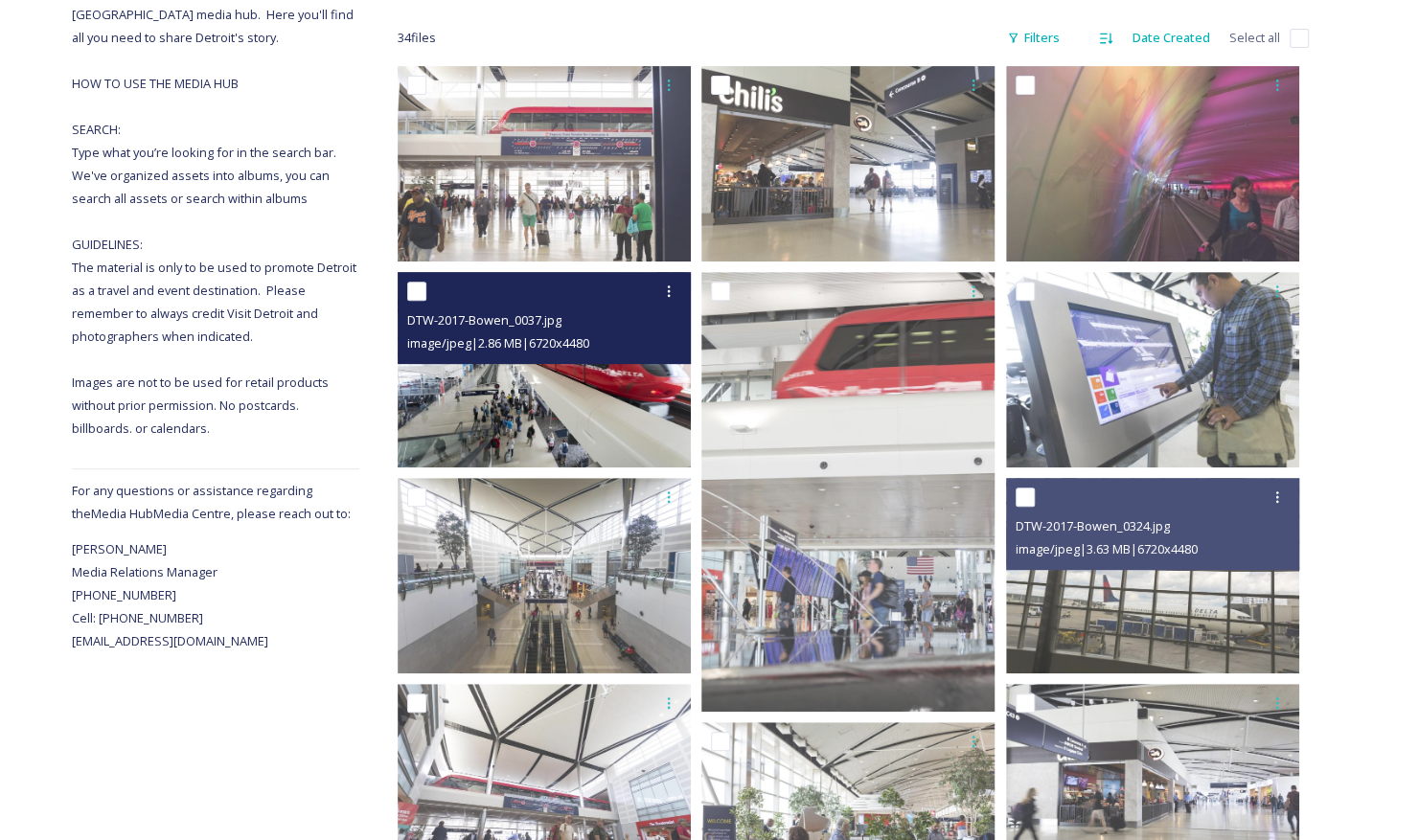
click at [610, 376] on img at bounding box center [544, 369] width 293 height 195
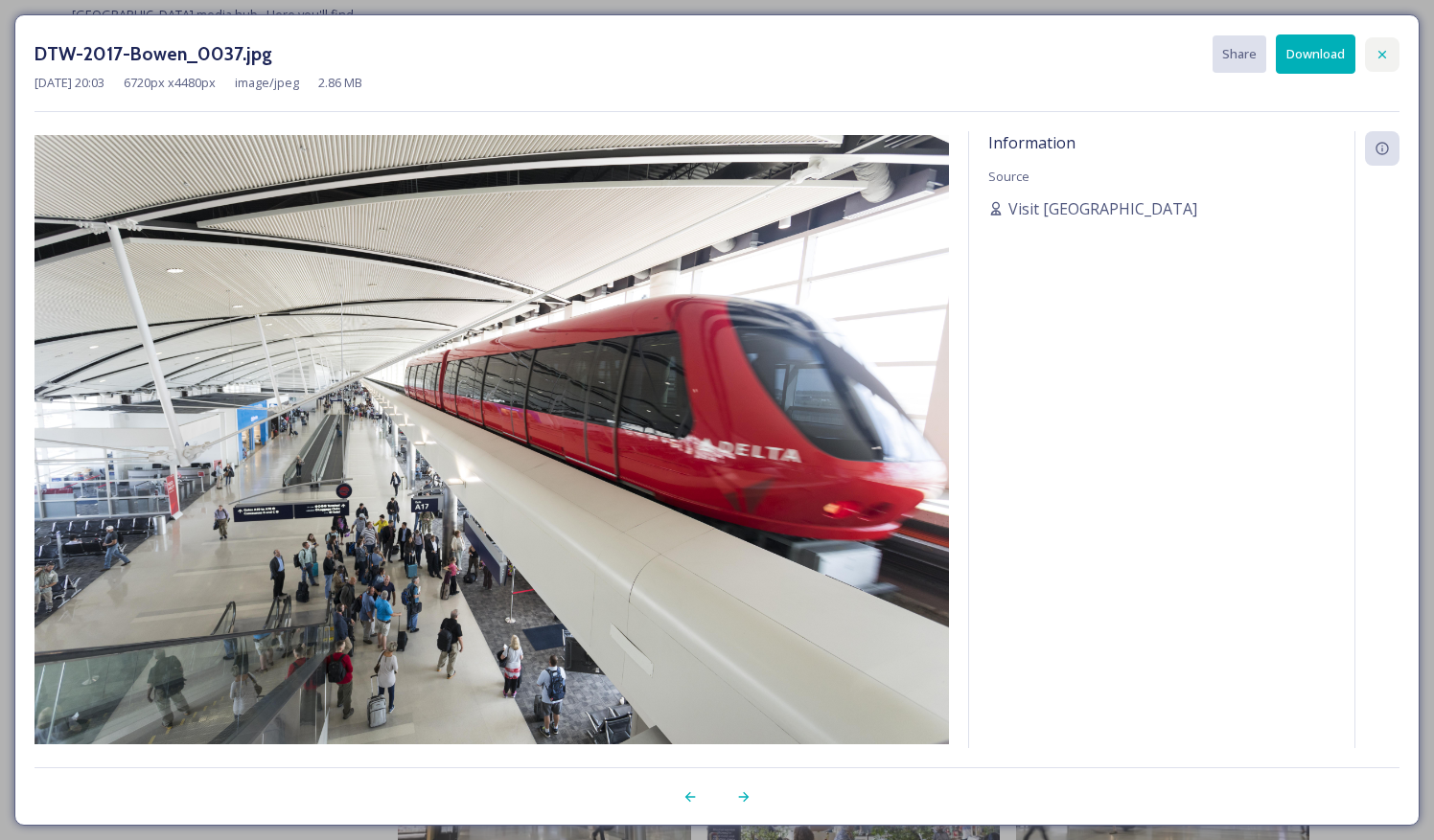
click at [1395, 52] on div at bounding box center [1382, 54] width 34 height 34
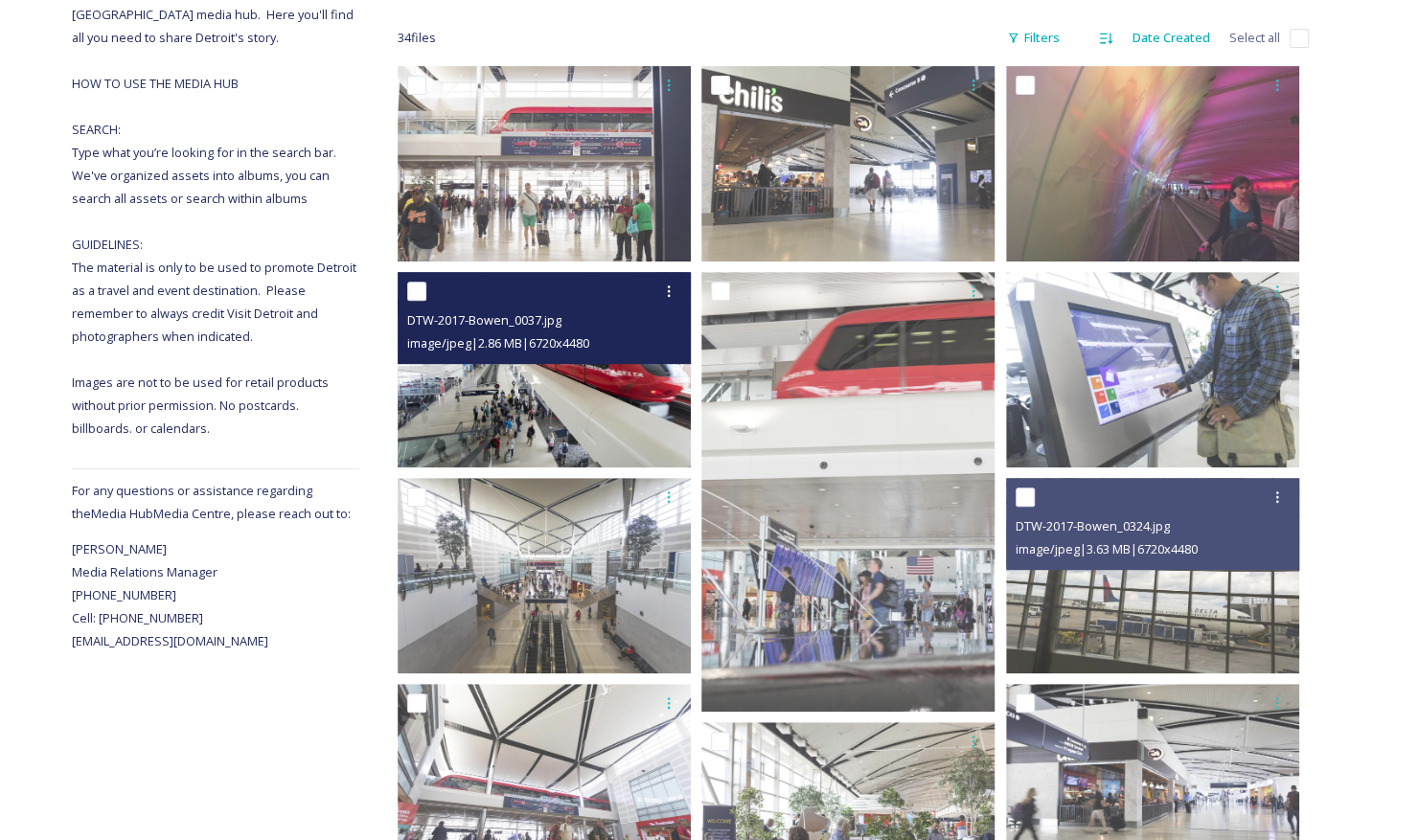
scroll to position [0, 0]
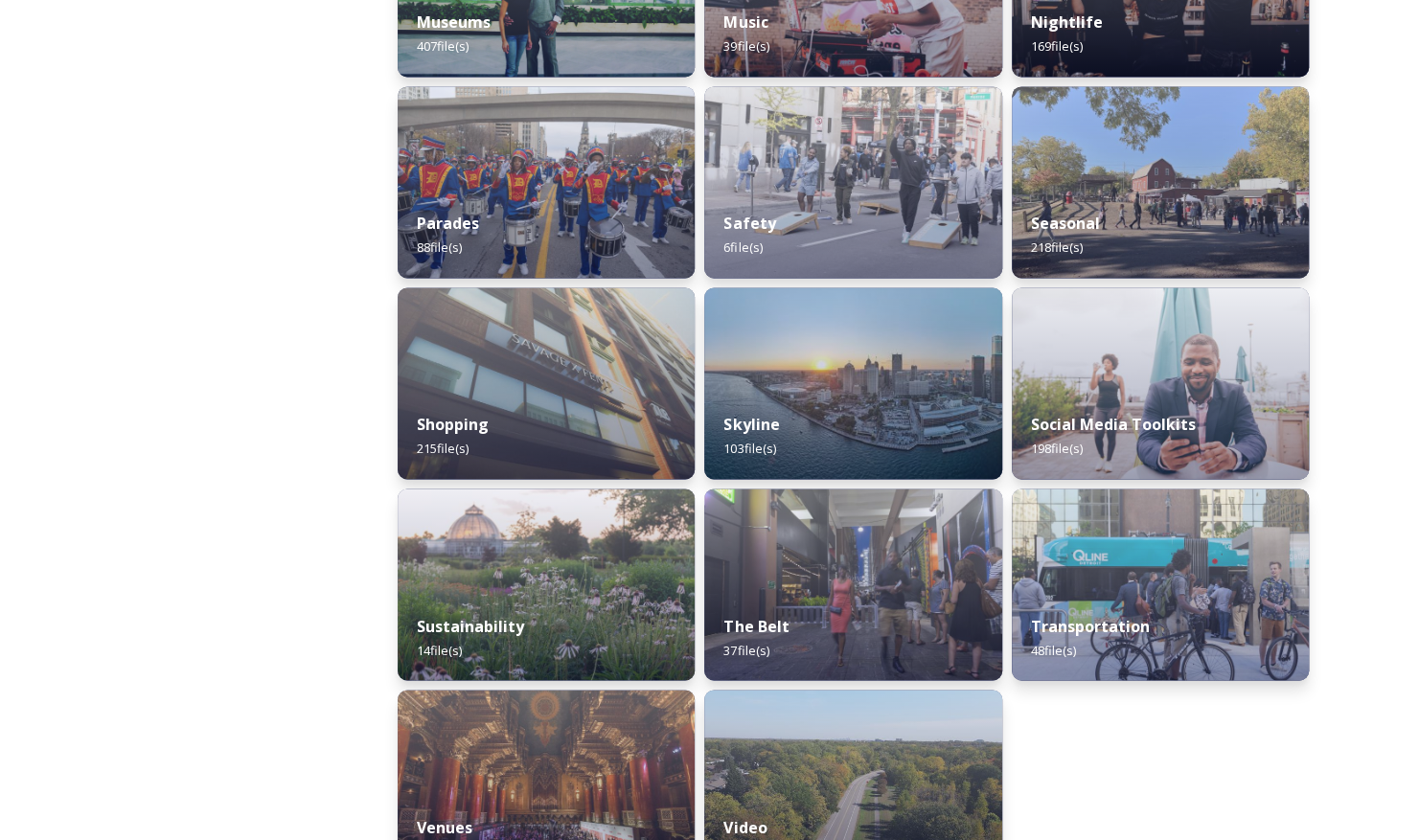
scroll to position [1689, 0]
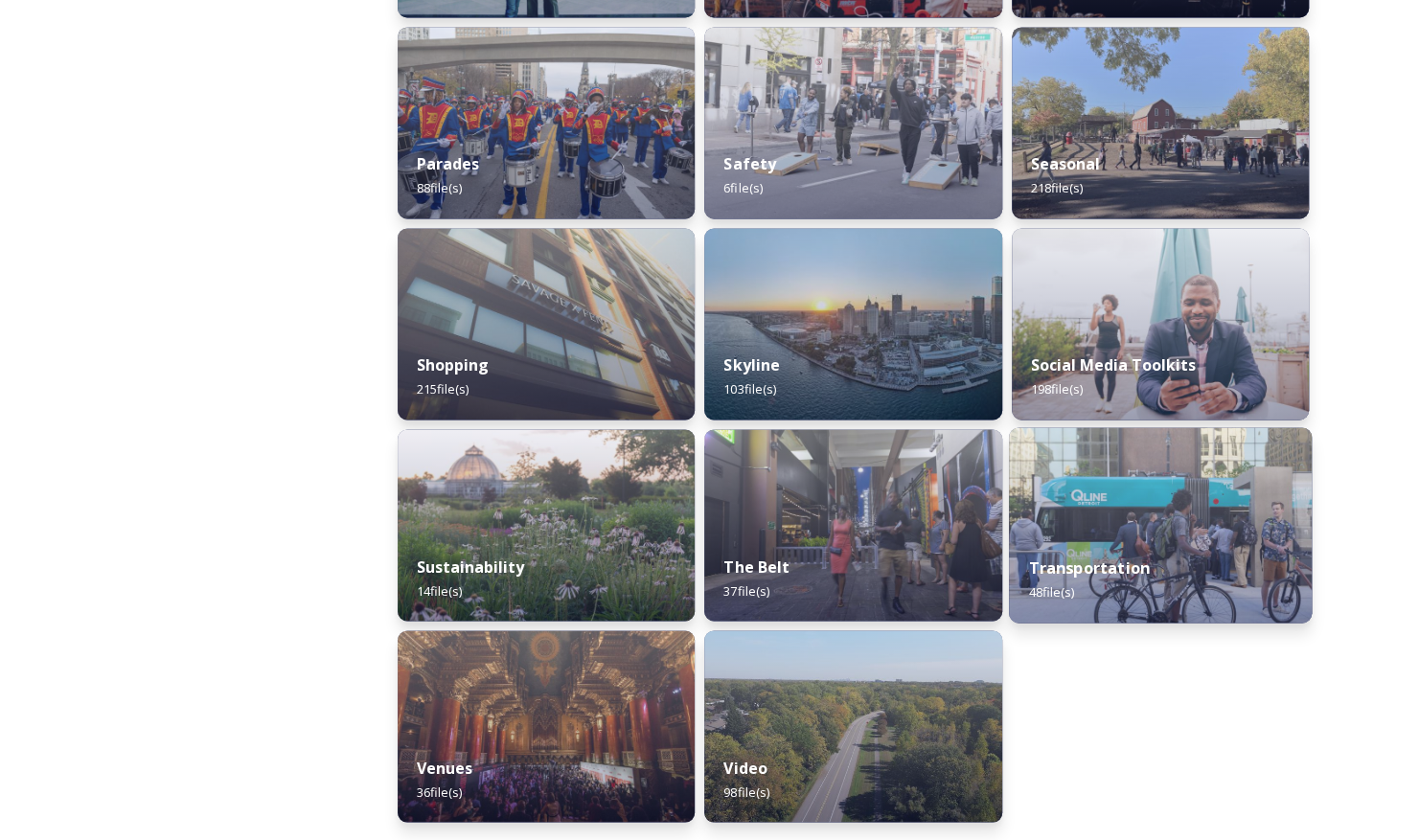
click at [1200, 473] on img at bounding box center [1161, 525] width 304 height 195
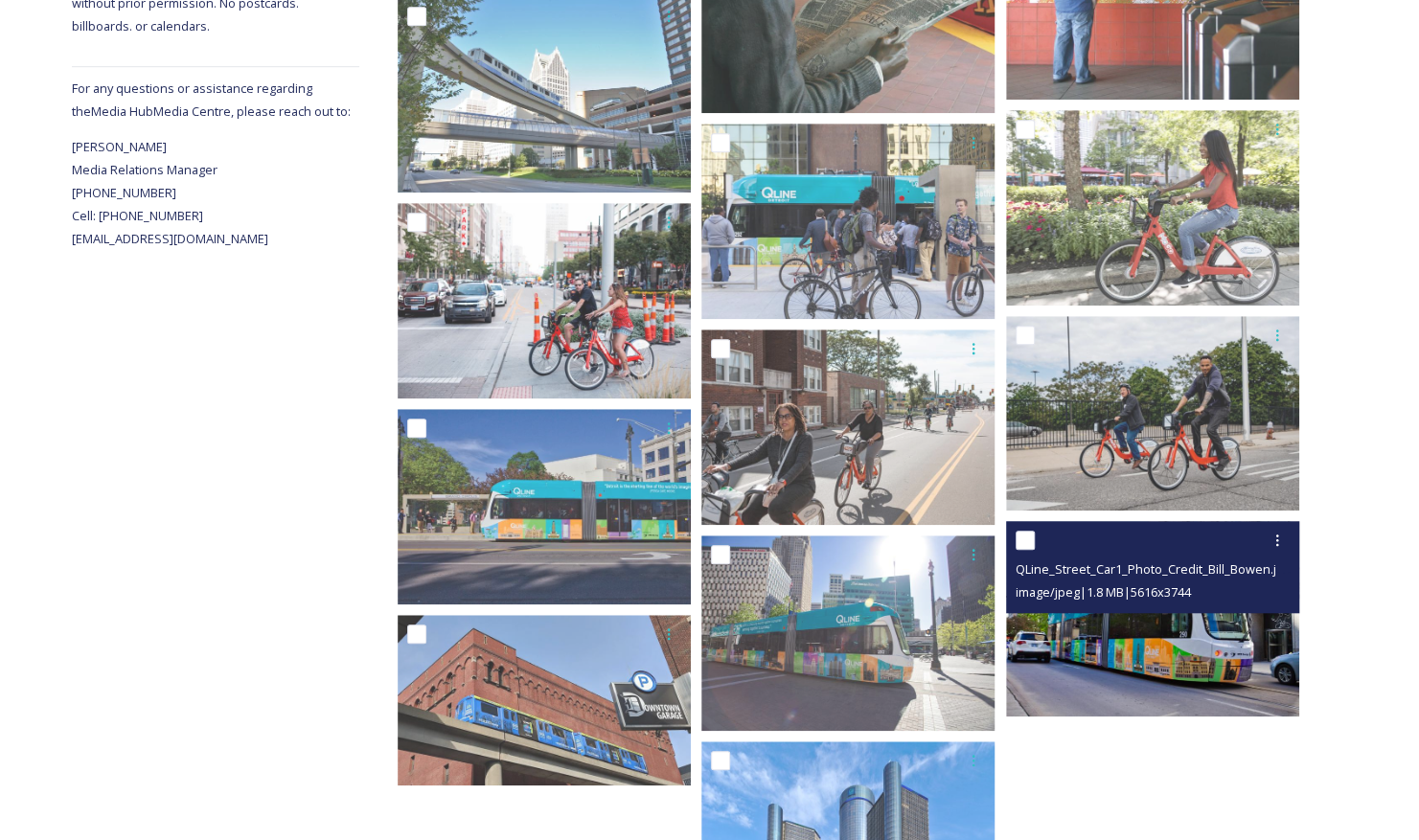
scroll to position [671, 0]
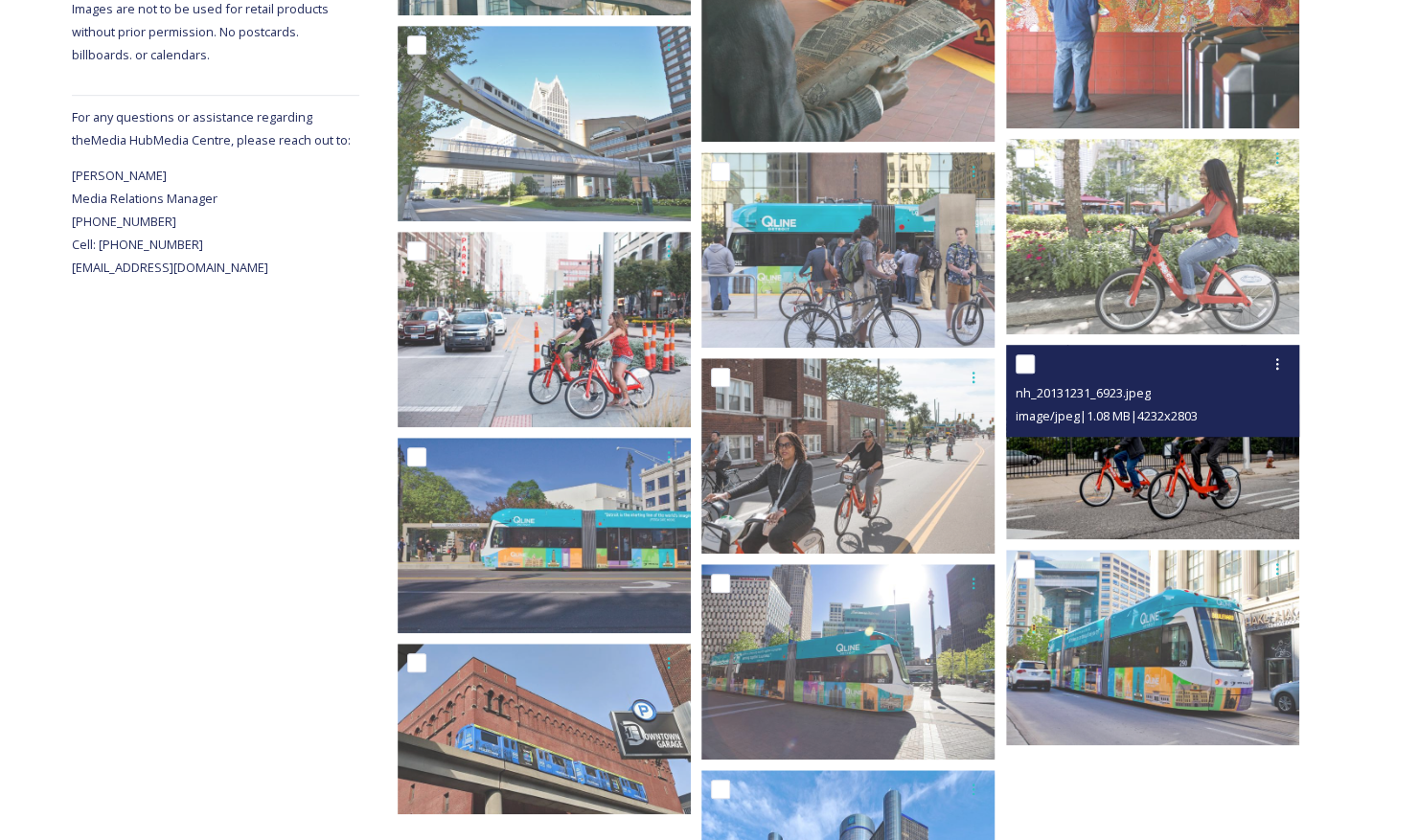
click at [1147, 475] on img at bounding box center [1152, 443] width 293 height 194
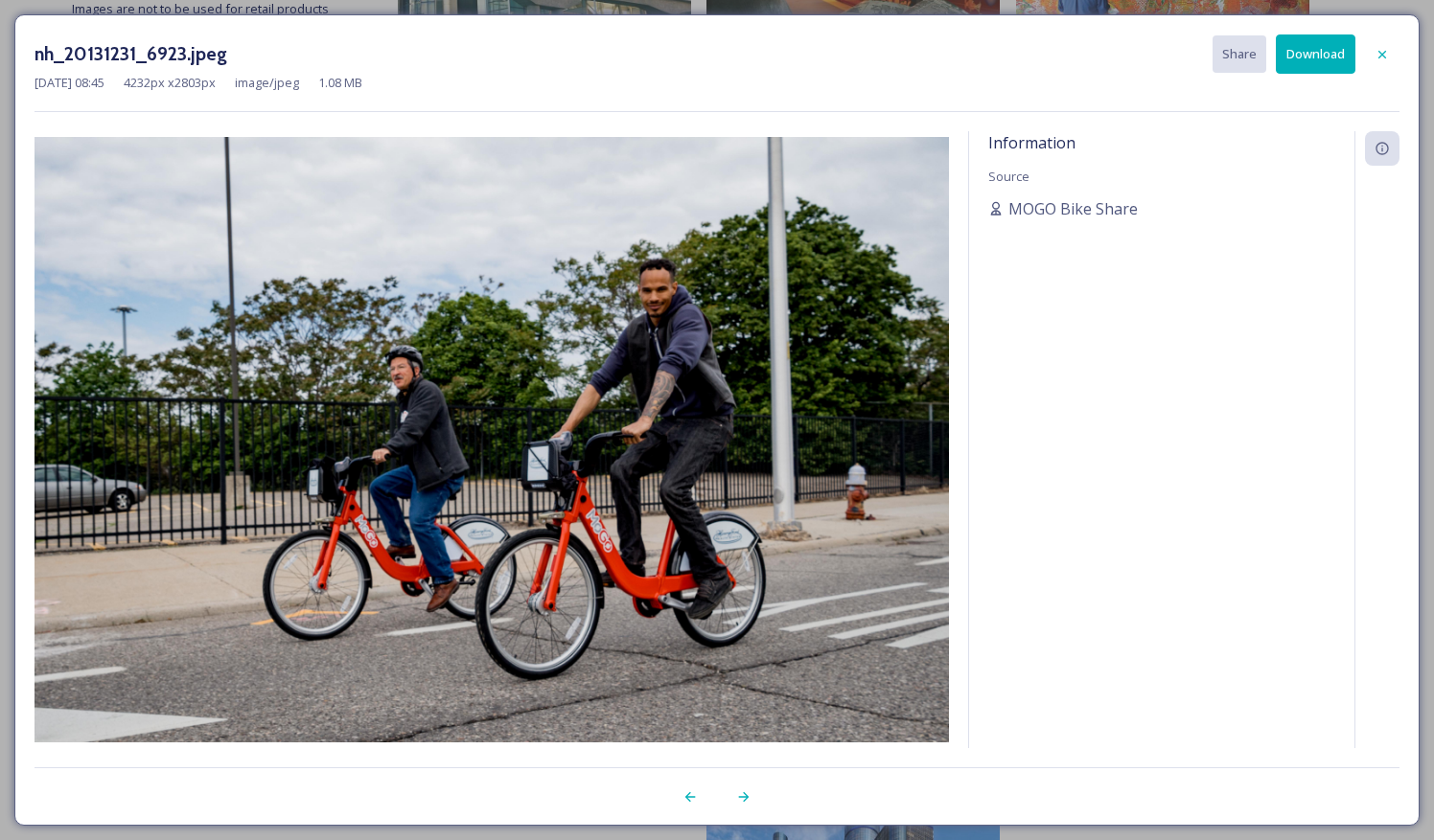
click at [1322, 65] on button "Download" at bounding box center [1315, 54] width 80 height 39
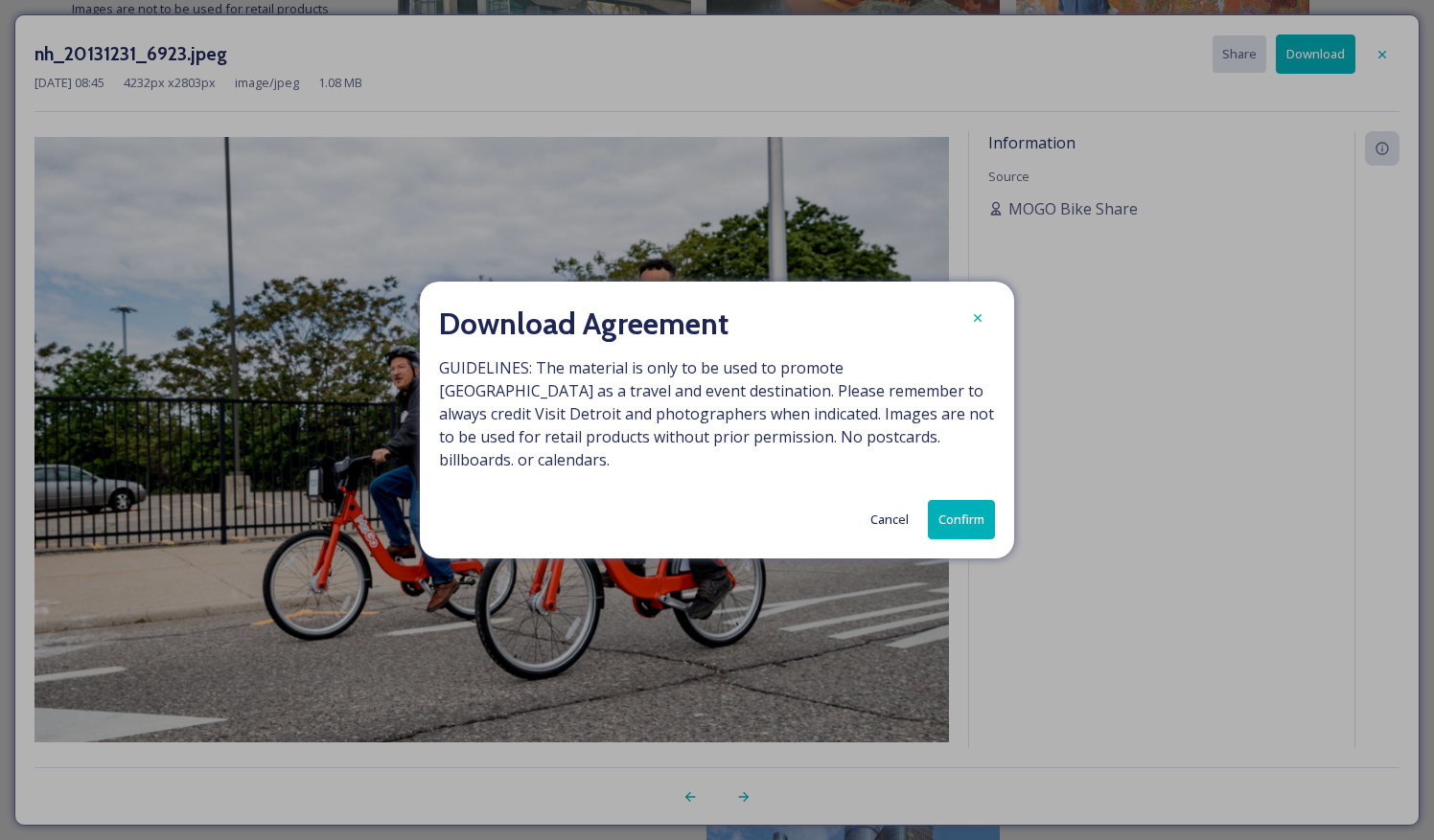
click at [981, 504] on button "Confirm" at bounding box center [961, 520] width 67 height 39
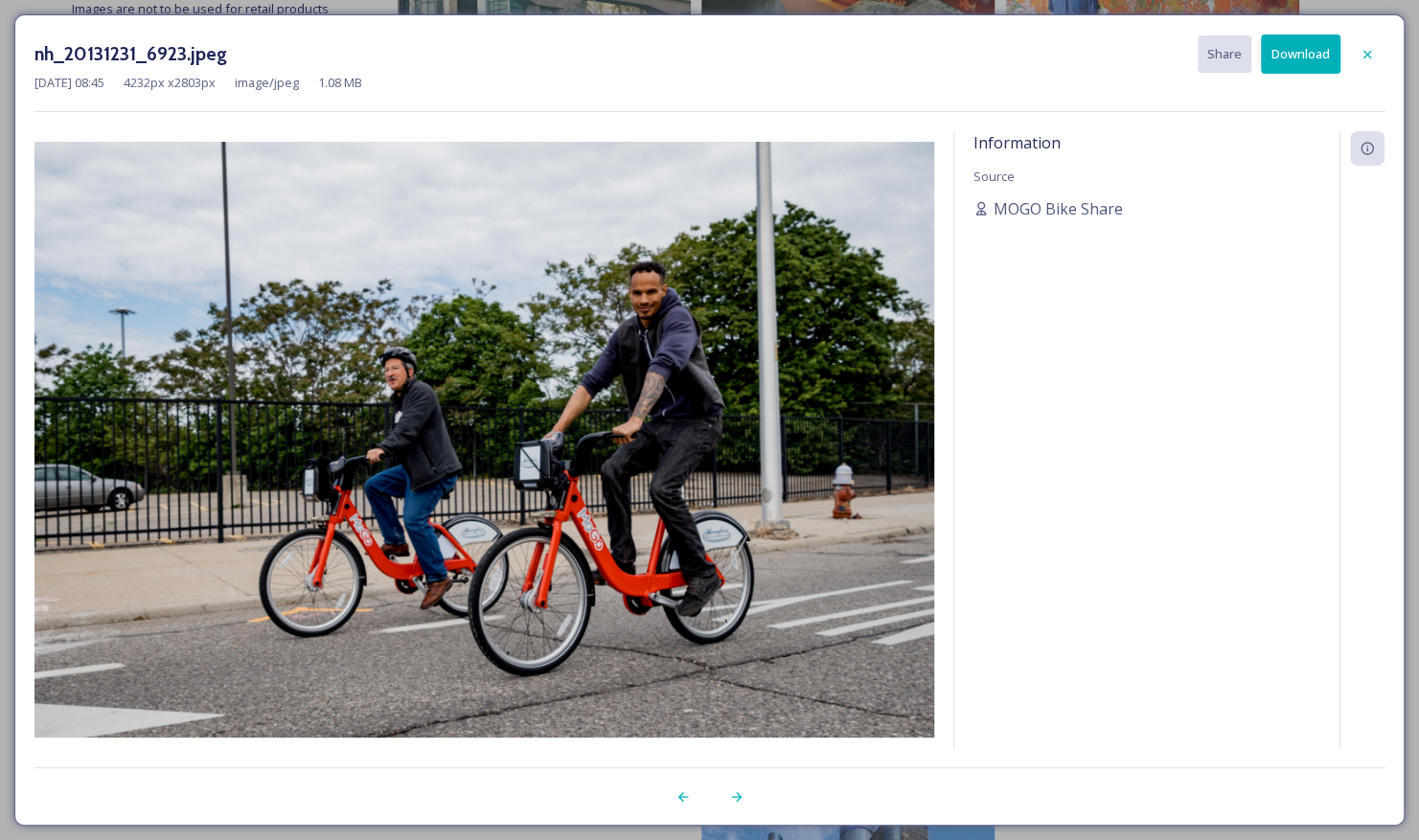
drag, startPoint x: 1368, startPoint y: 40, endPoint x: 1356, endPoint y: 42, distance: 12.2
click at [1368, 40] on div at bounding box center [1367, 54] width 34 height 34
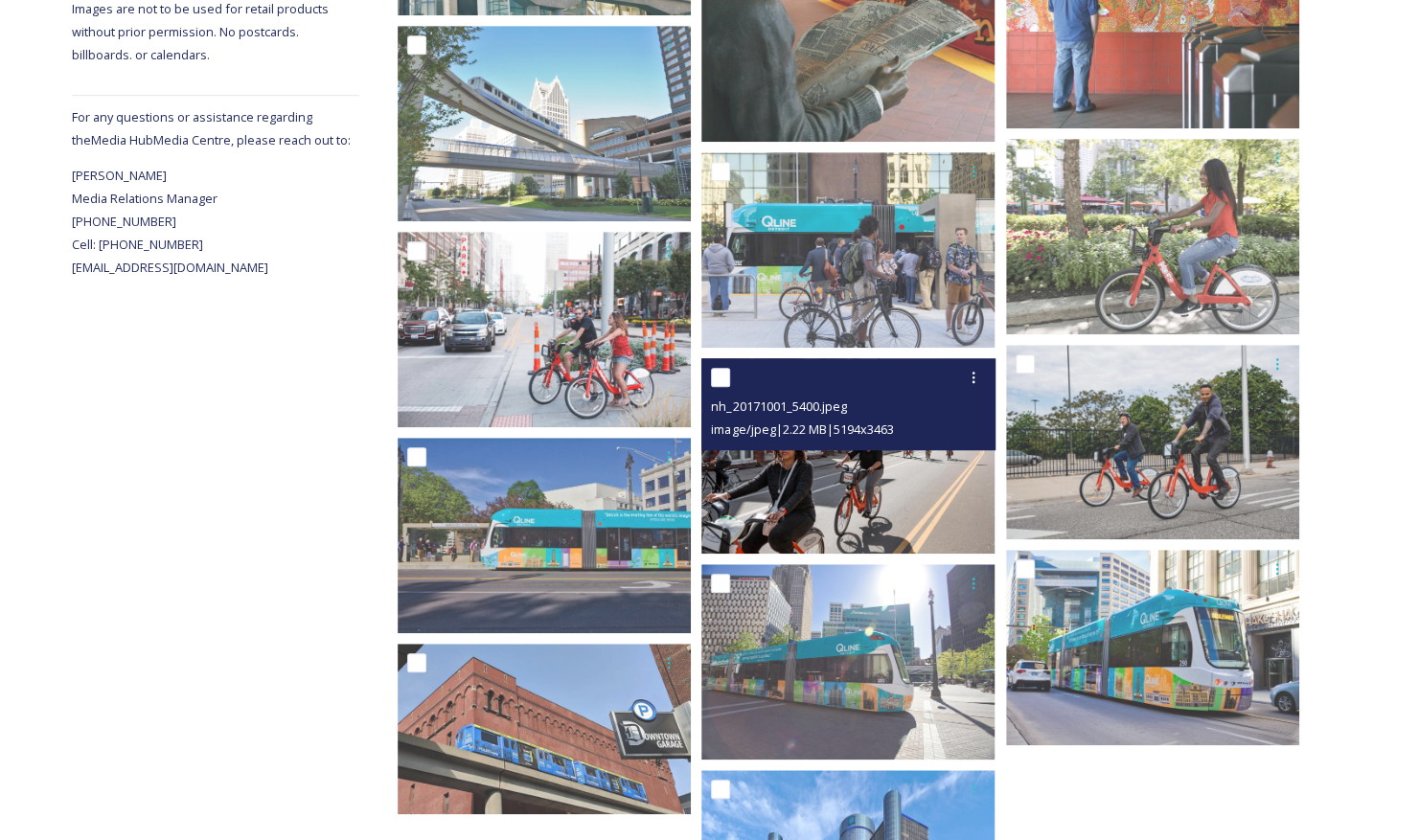
click at [813, 484] on img at bounding box center [848, 455] width 293 height 195
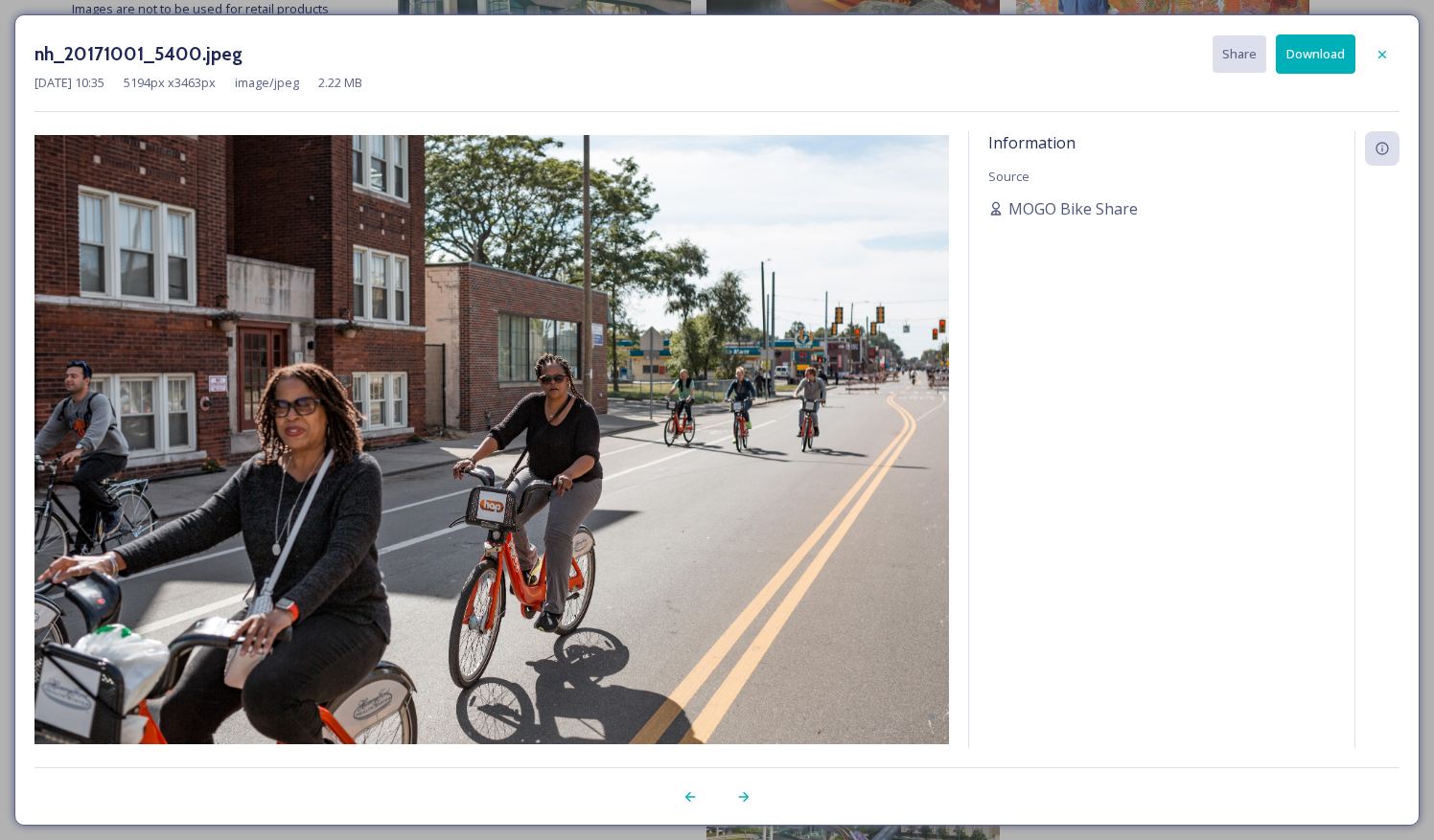
click at [1316, 43] on button "Download" at bounding box center [1315, 54] width 80 height 39
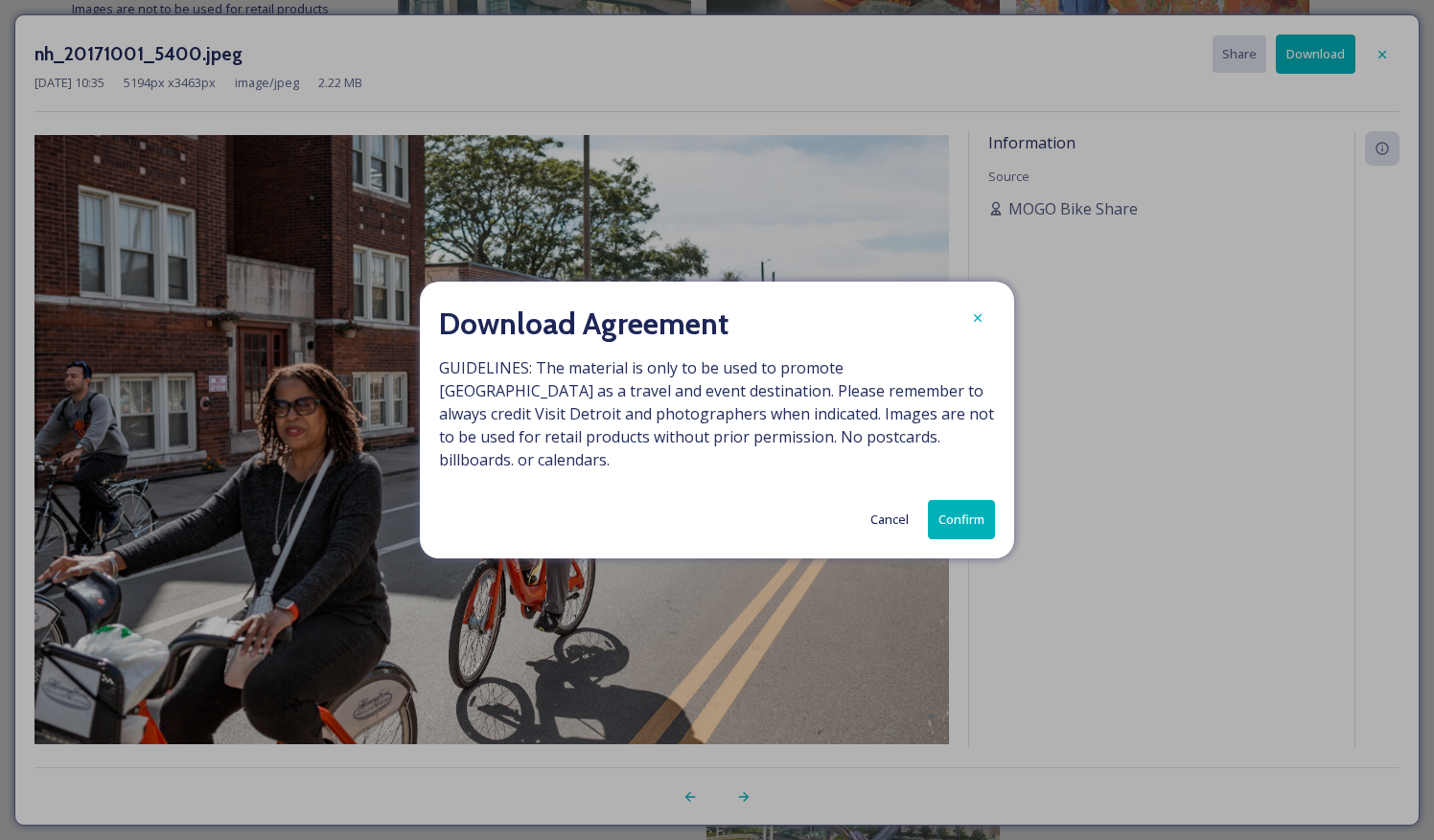
click at [980, 504] on button "Confirm" at bounding box center [961, 520] width 67 height 39
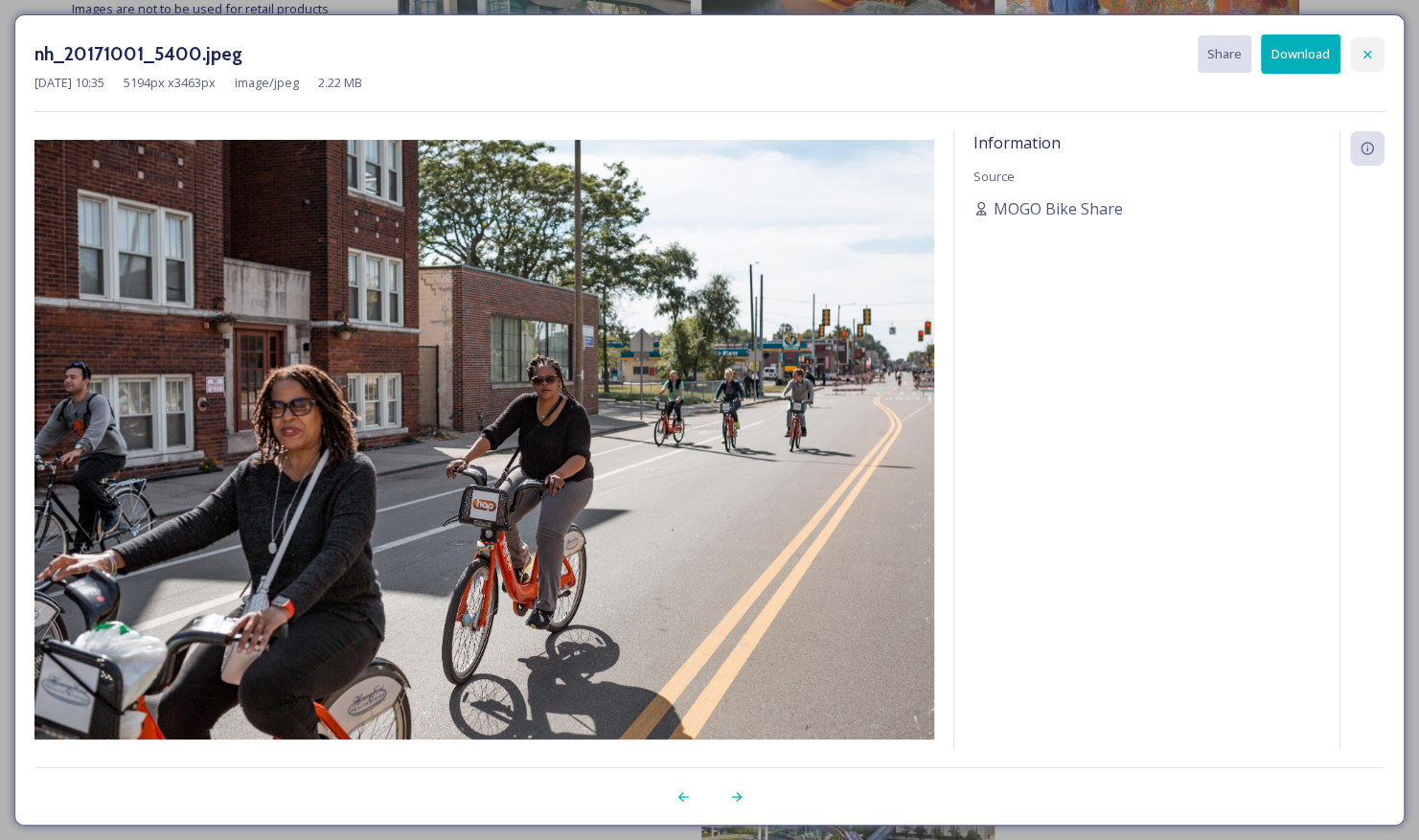
click at [1374, 61] on div at bounding box center [1367, 54] width 34 height 34
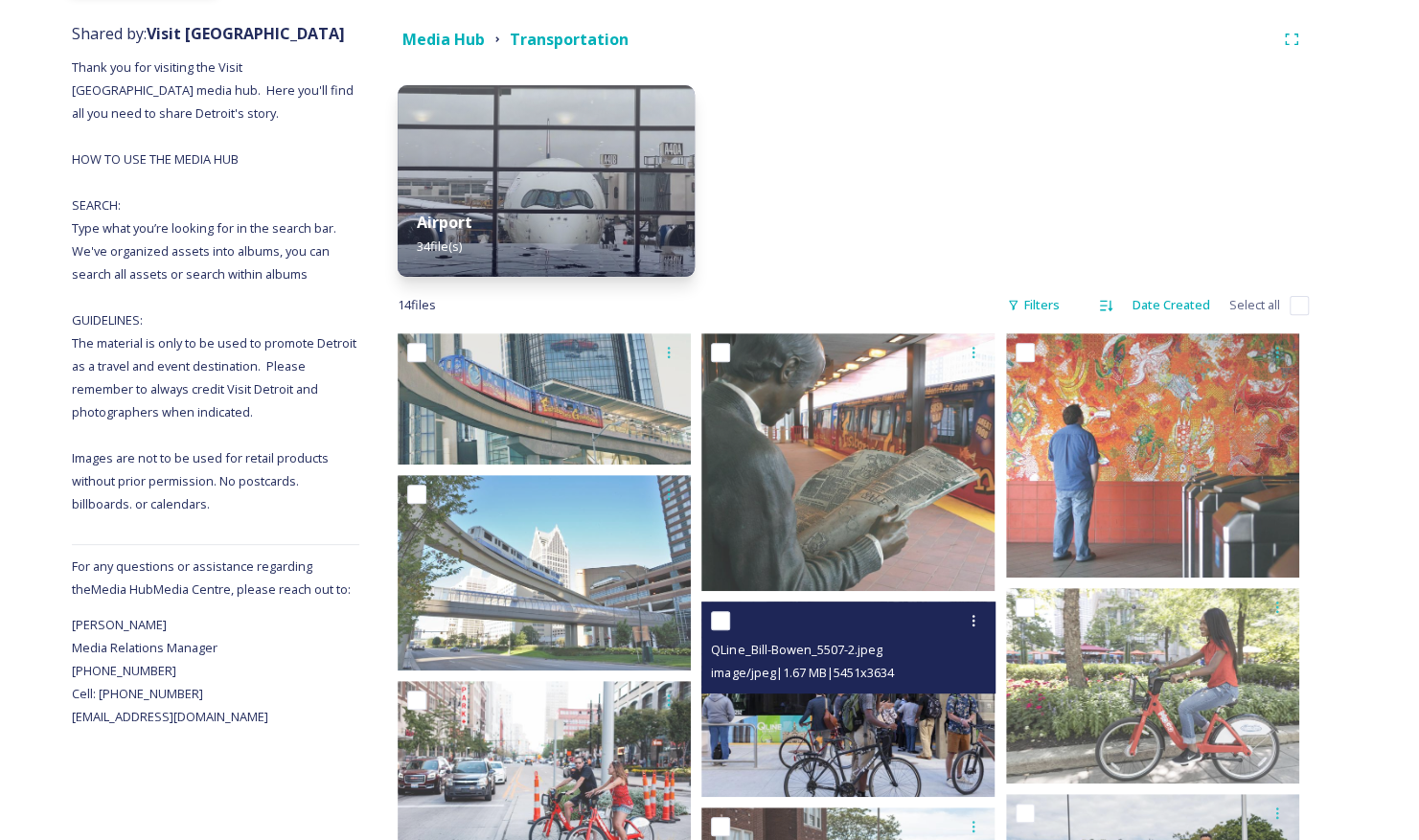
scroll to position [0, 0]
